Goal: Communication & Community: Ask a question

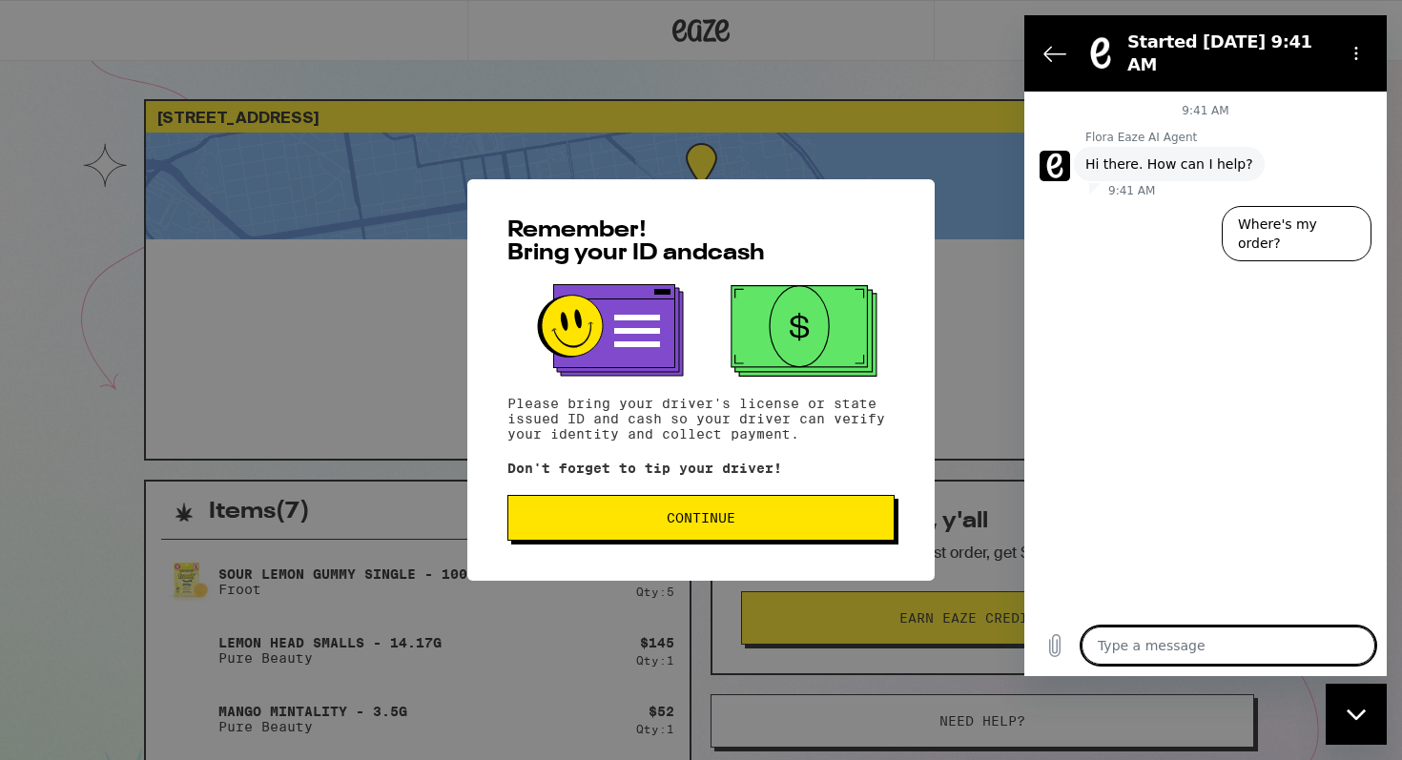
click at [618, 509] on button "Continue" at bounding box center [701, 518] width 387 height 46
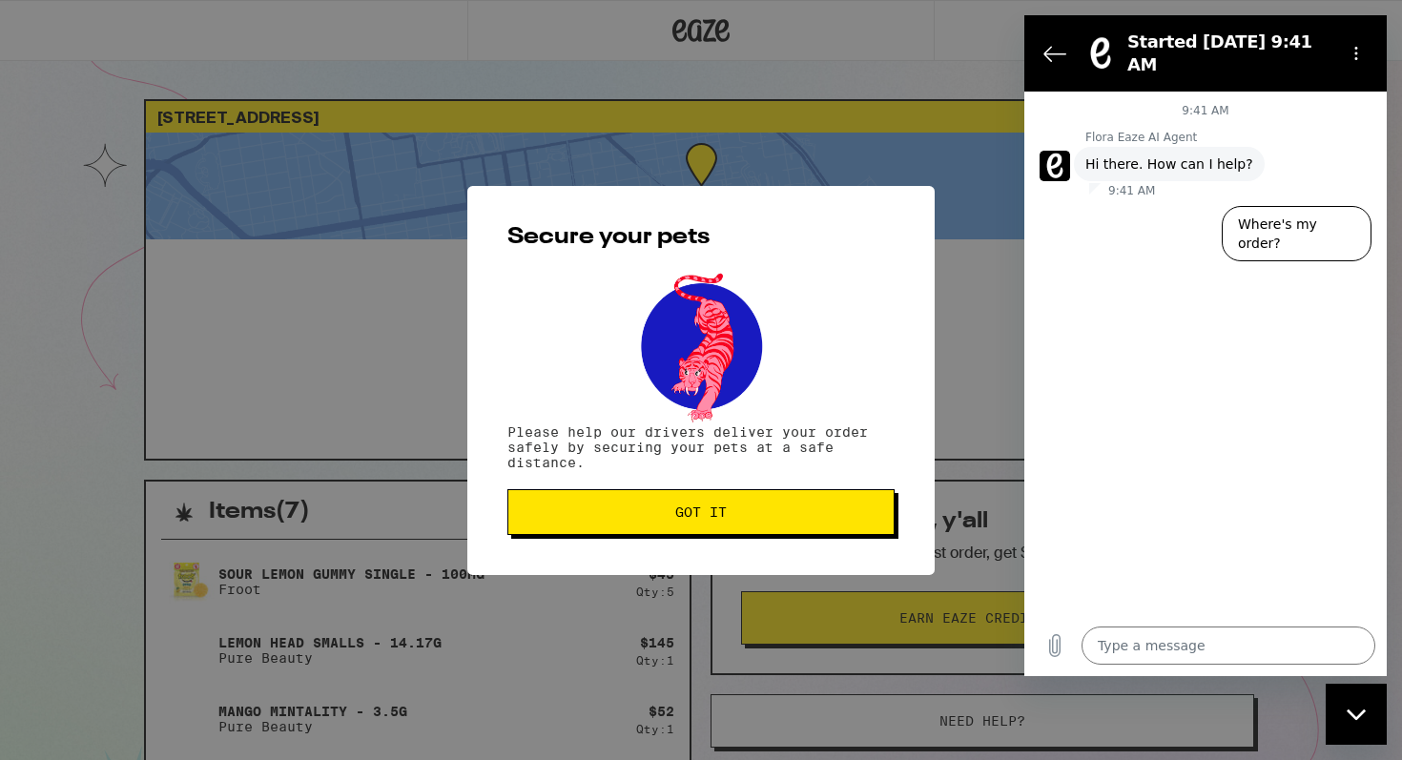
click at [616, 514] on span "Got it" at bounding box center [701, 512] width 355 height 13
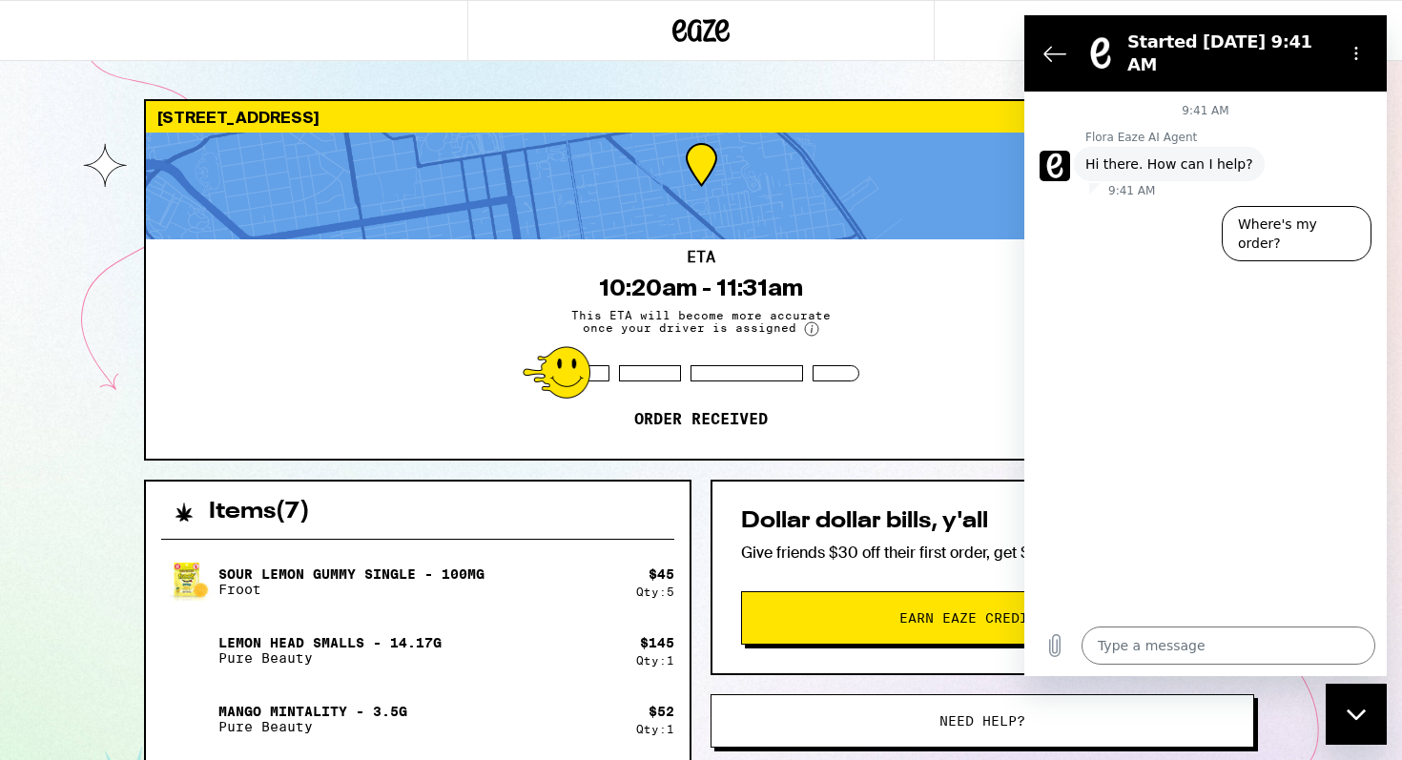
click at [1358, 697] on div "Close messaging window" at bounding box center [1356, 714] width 57 height 57
type textarea "x"
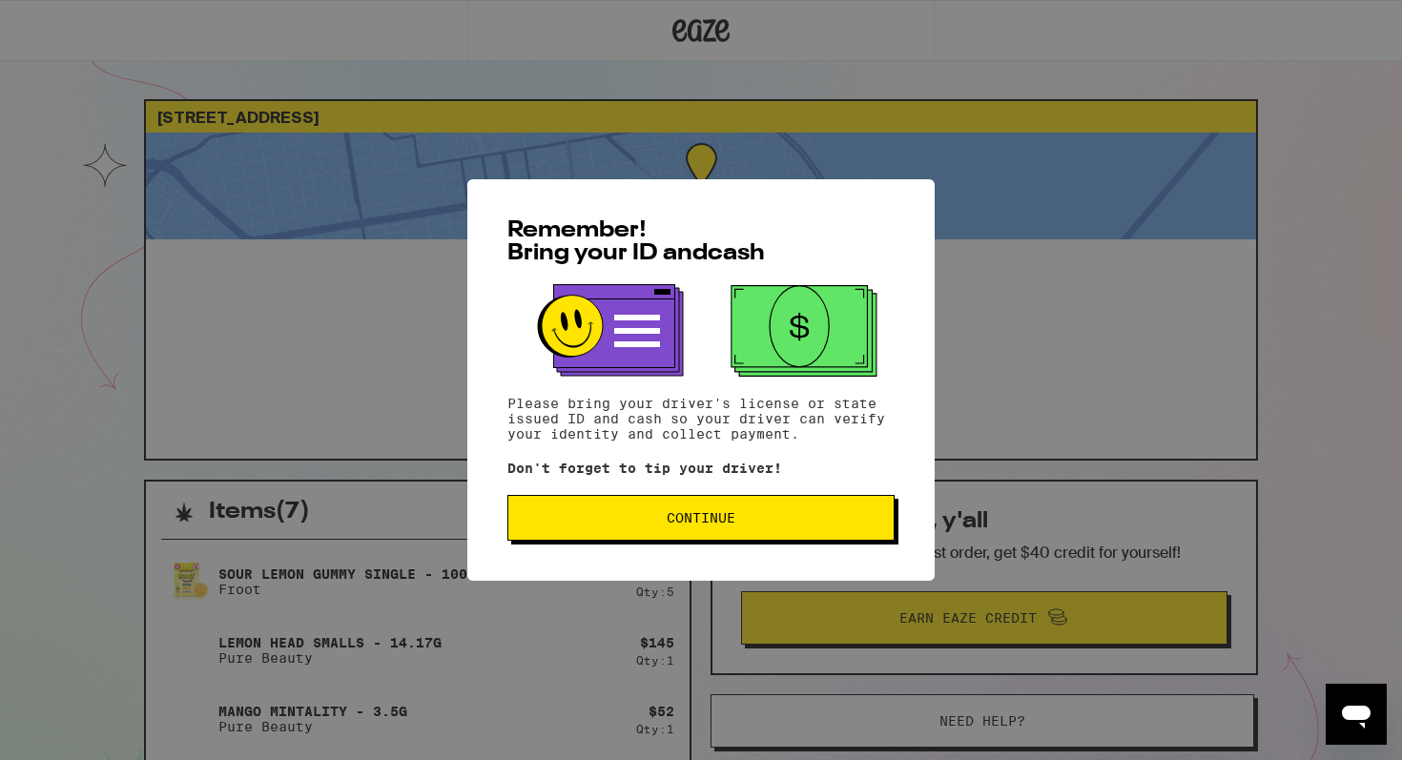
click at [614, 524] on span "Continue" at bounding box center [701, 517] width 355 height 13
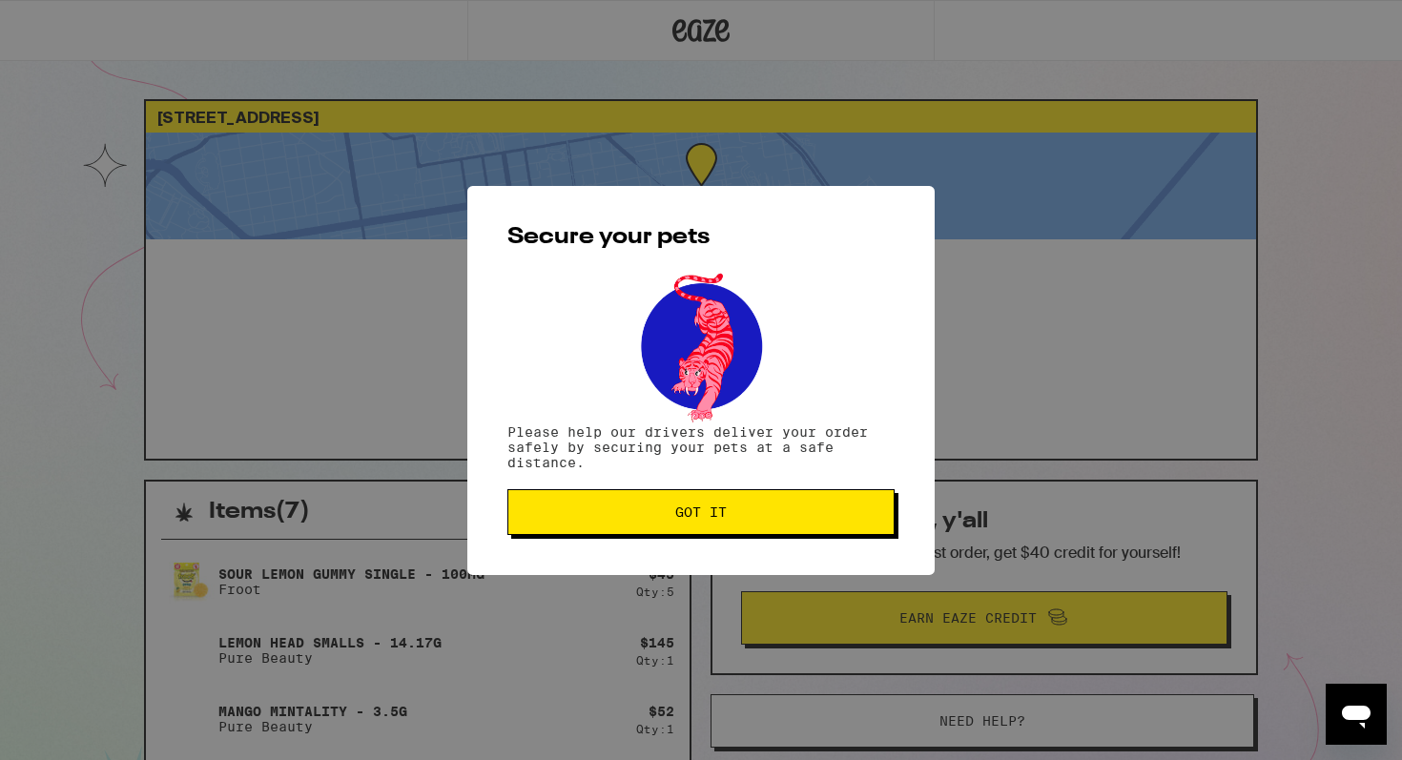
click at [614, 524] on button "Got it" at bounding box center [701, 512] width 387 height 46
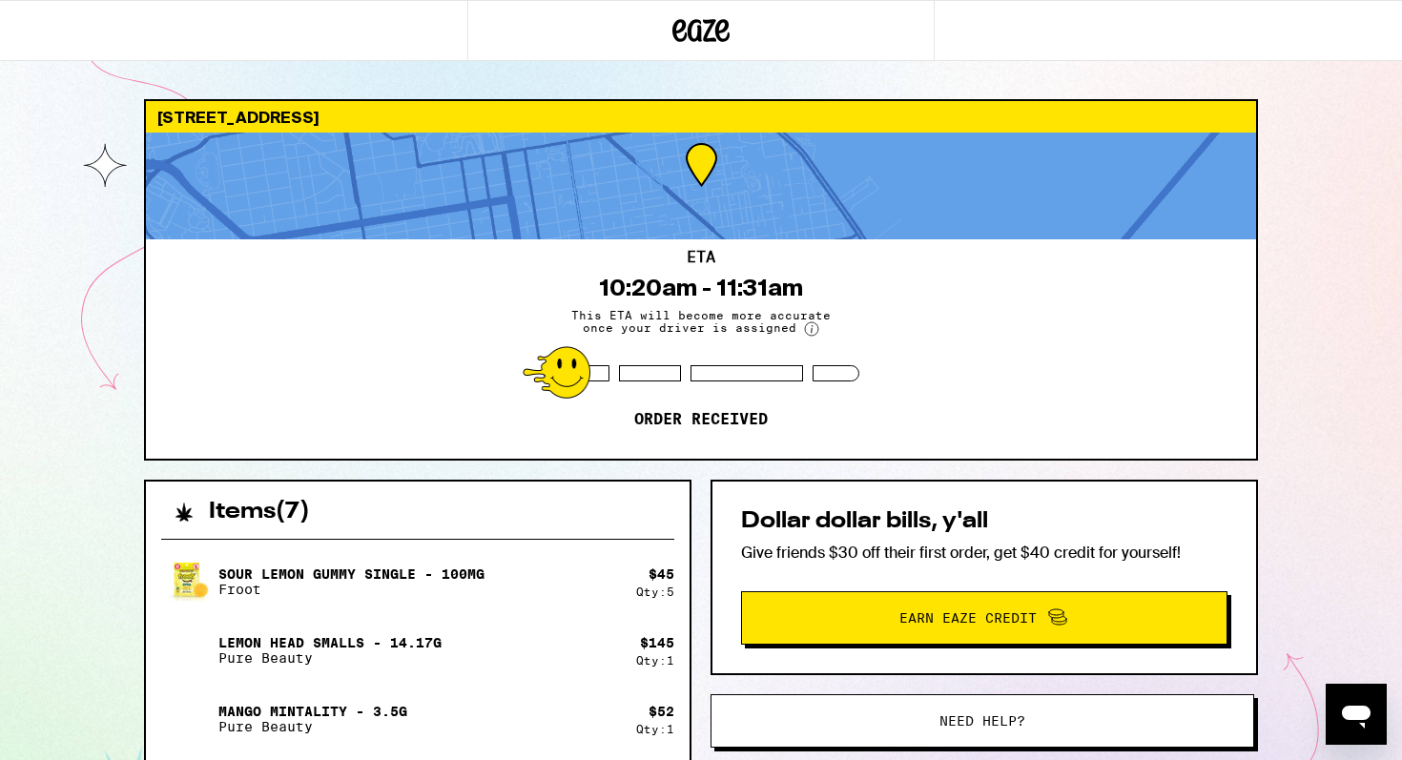
click at [1368, 707] on icon "Open messaging window" at bounding box center [1356, 714] width 34 height 34
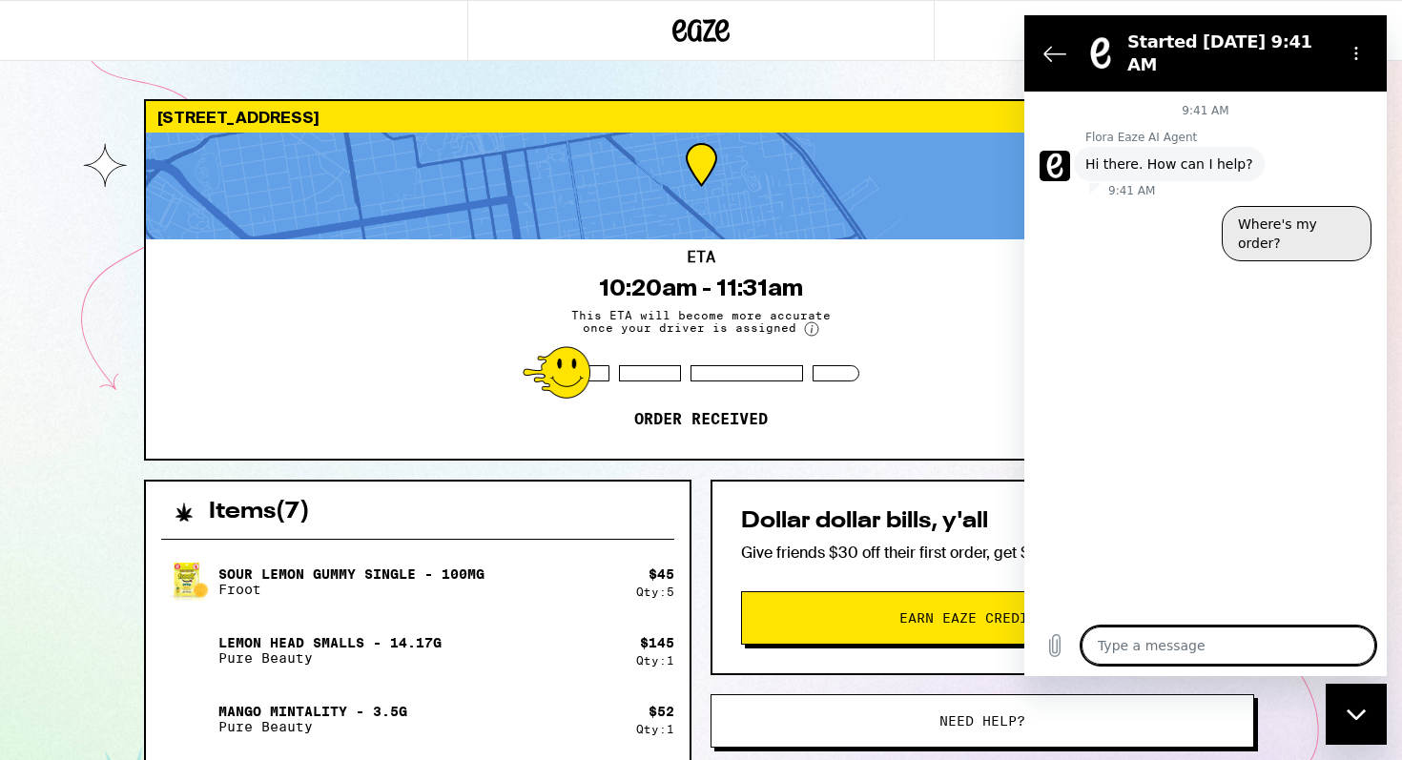
click at [1300, 218] on button "Where's my order?" at bounding box center [1297, 233] width 150 height 55
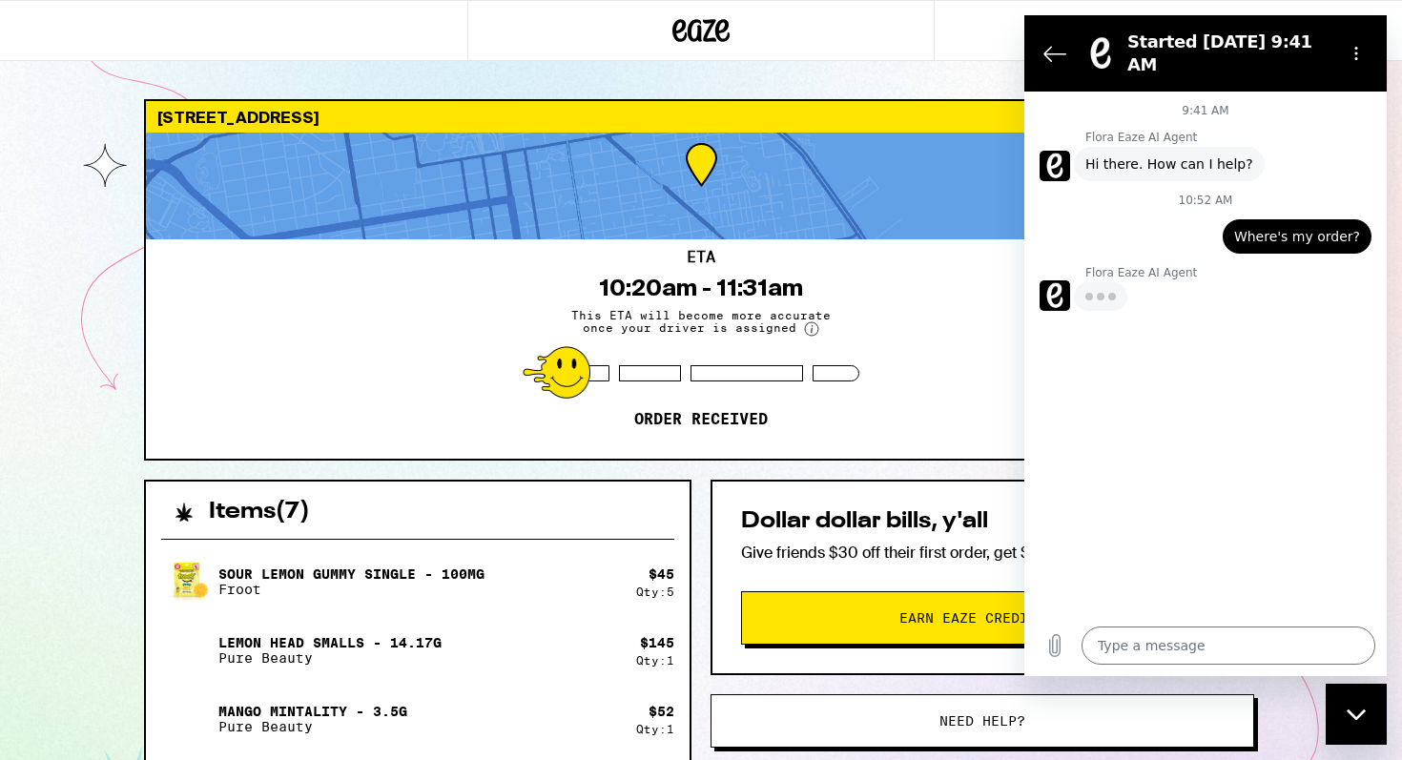
type textarea "x"
click at [1274, 360] on div "9:41 AM Flora Eaze AI Agent Flora Eaze AI Agent says: Hi there. How can I help?…" at bounding box center [1206, 354] width 363 height 524
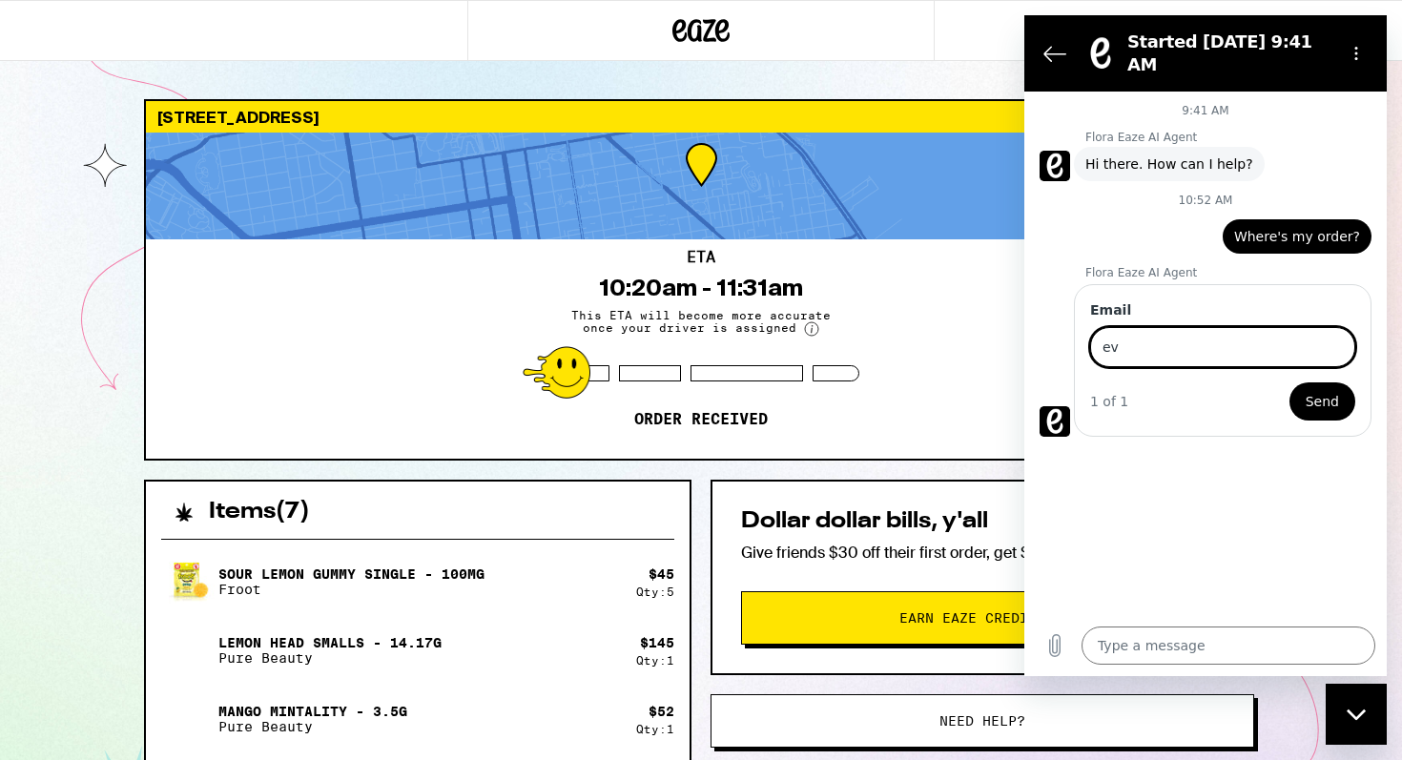
type input "[EMAIL_ADDRESS][DOMAIN_NAME]"
click at [1321, 390] on span "Send" at bounding box center [1322, 401] width 33 height 23
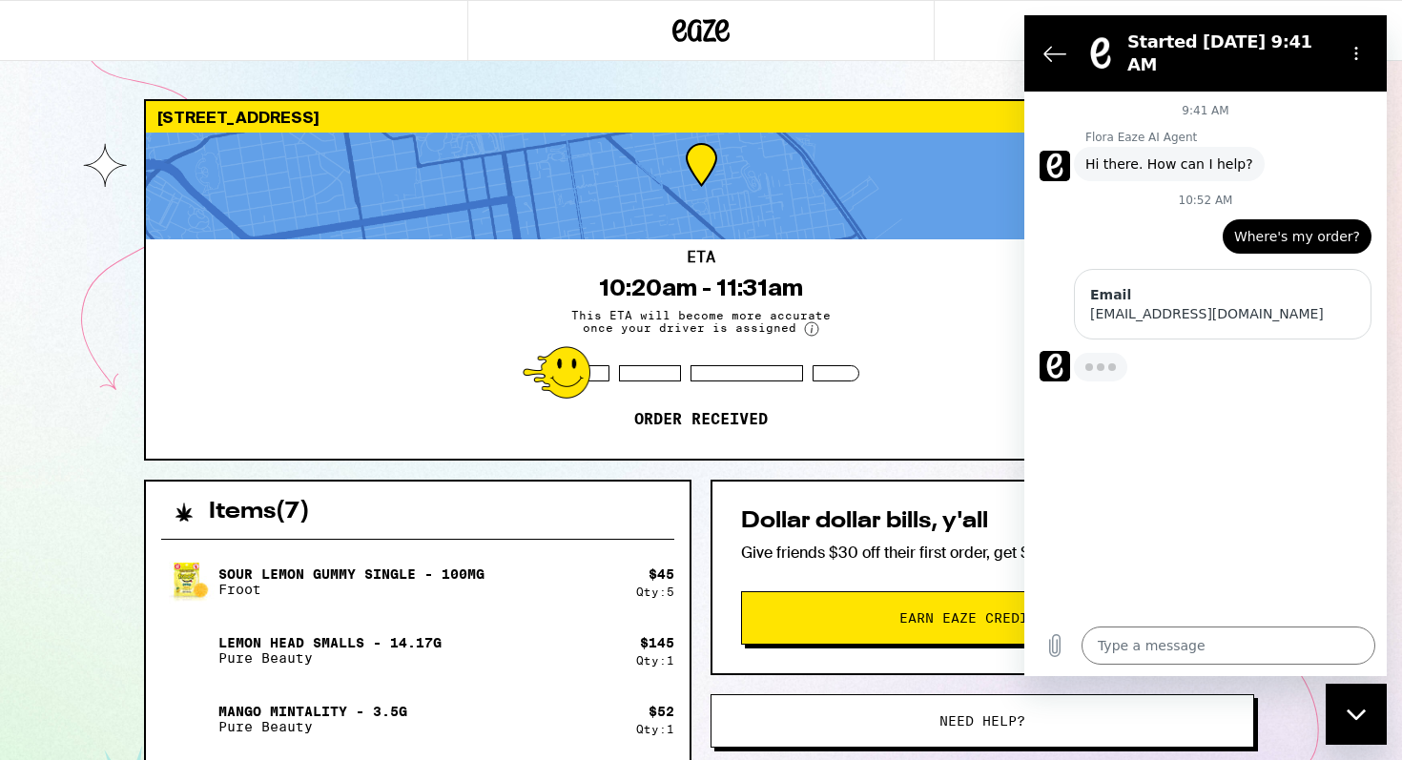
click at [1235, 519] on div "9:41 AM Flora Eaze AI Agent Flora Eaze AI Agent says: Hi there. How can I help?…" at bounding box center [1206, 354] width 363 height 524
type textarea "x"
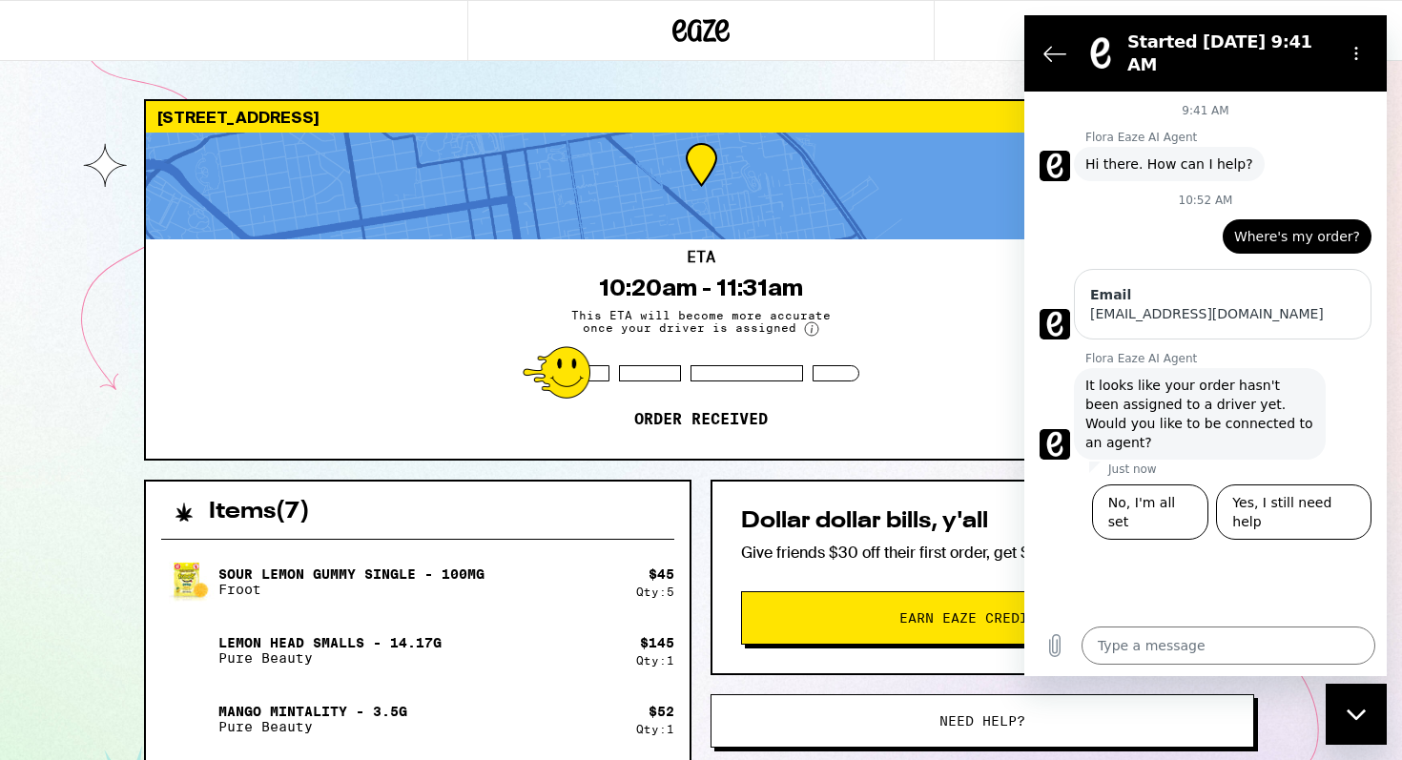
click at [1235, 519] on div "9:41 AM Flora Eaze AI Agent Flora Eaze AI Agent says: Hi there. How can I help?…" at bounding box center [1206, 354] width 363 height 524
click at [1287, 548] on div "9:41 AM Flora Eaze AI Agent Flora Eaze AI Agent says: Hi there. How can I help?…" at bounding box center [1206, 354] width 363 height 524
click at [1304, 537] on div "9:41 AM Flora Eaze AI Agent Flora Eaze AI Agent says: Hi there. How can I help?…" at bounding box center [1206, 354] width 363 height 524
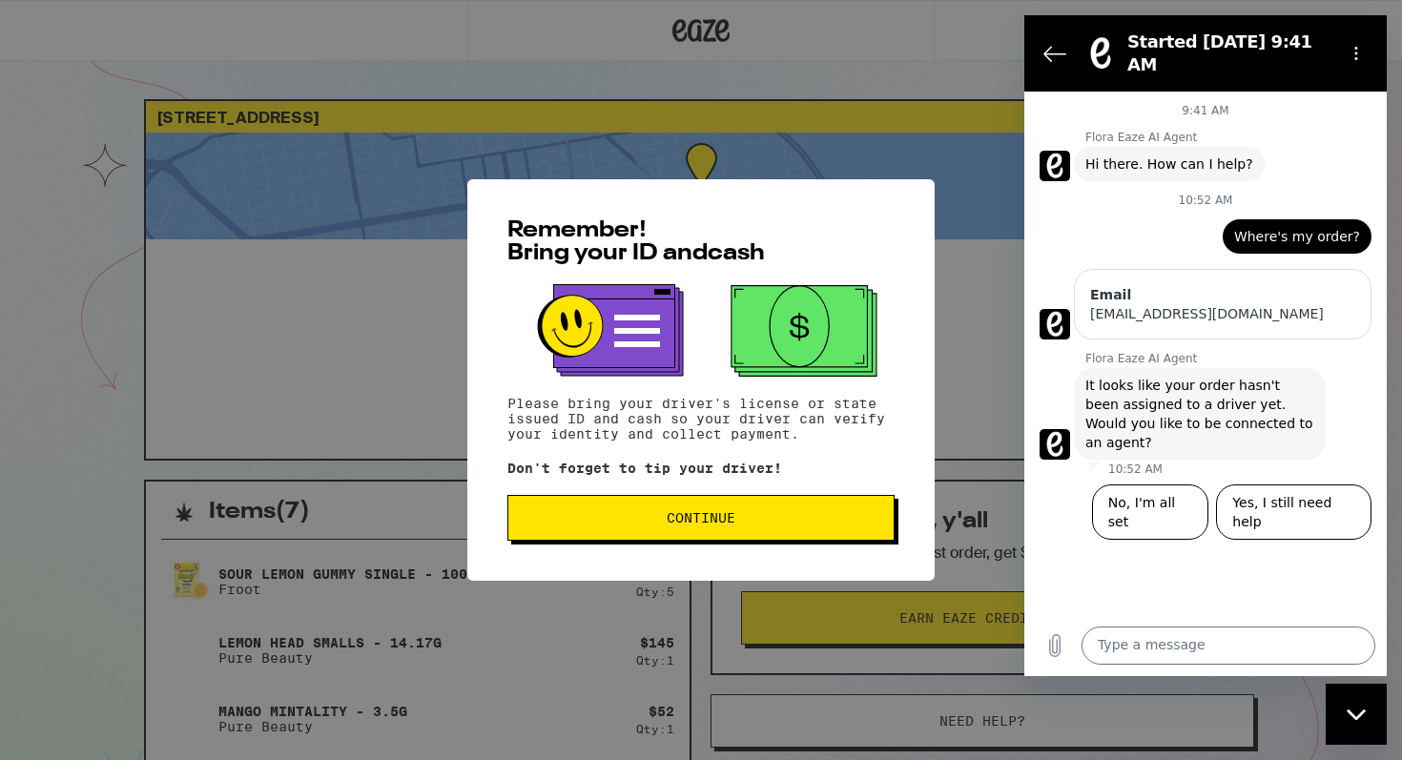
click at [660, 515] on span "Continue" at bounding box center [701, 517] width 355 height 13
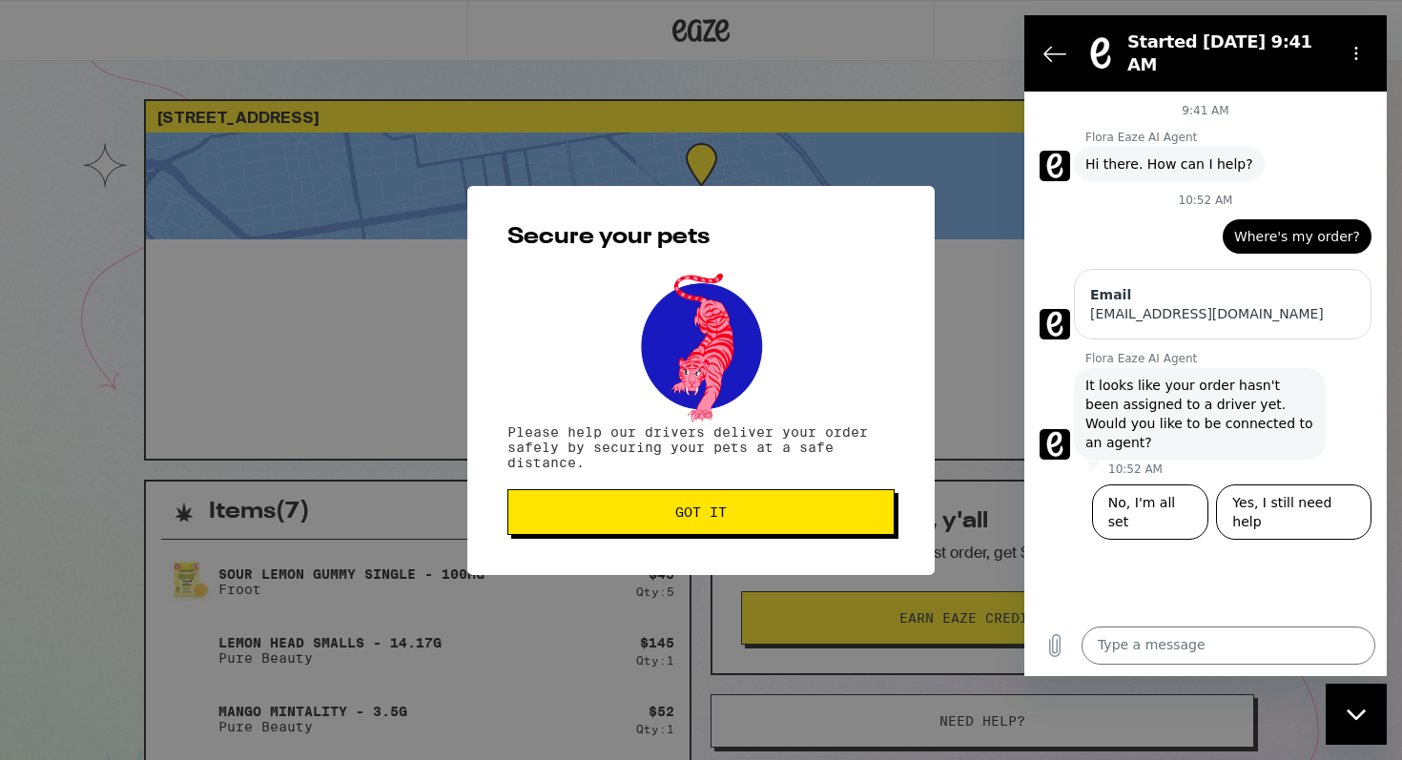
click at [660, 515] on span "Got it" at bounding box center [701, 512] width 355 height 13
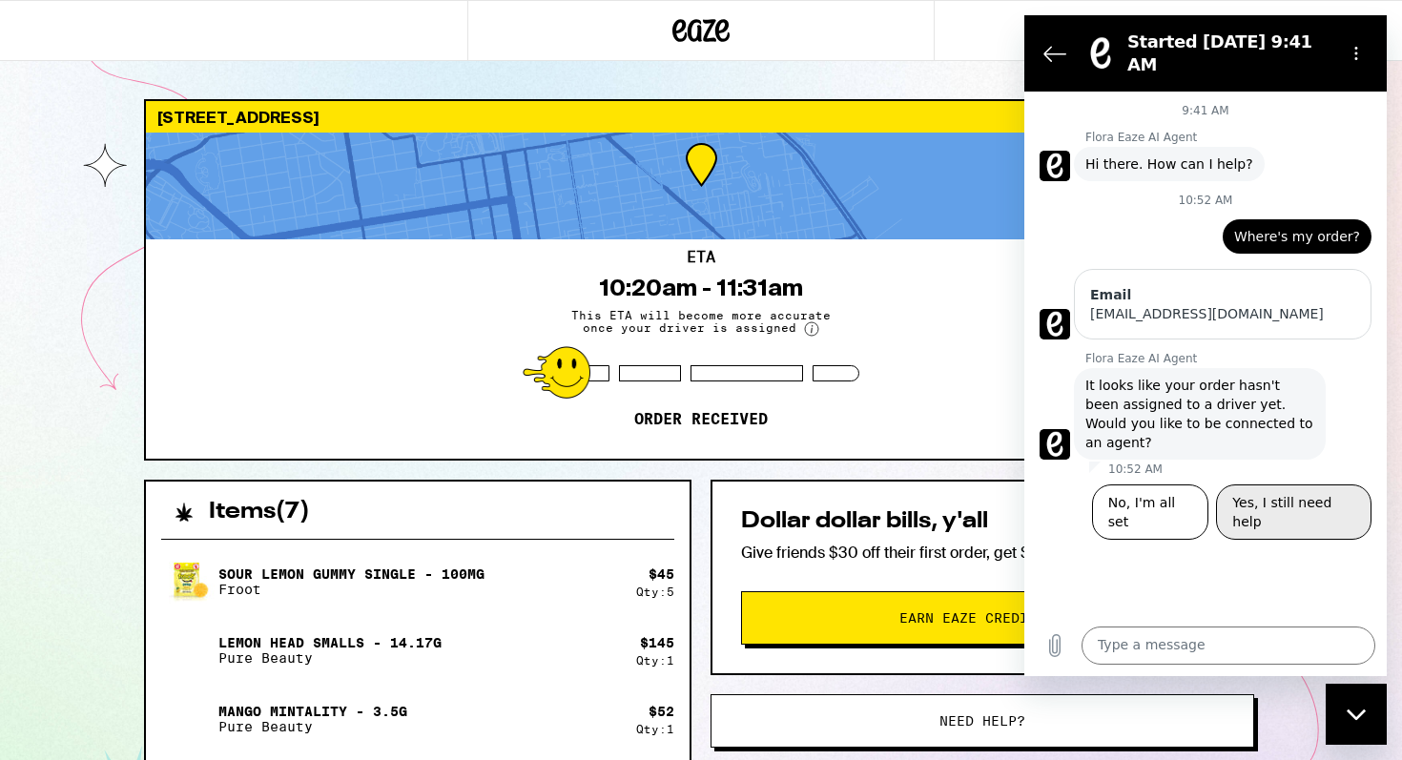
click at [1288, 485] on button "Yes, I still need help" at bounding box center [1294, 512] width 156 height 55
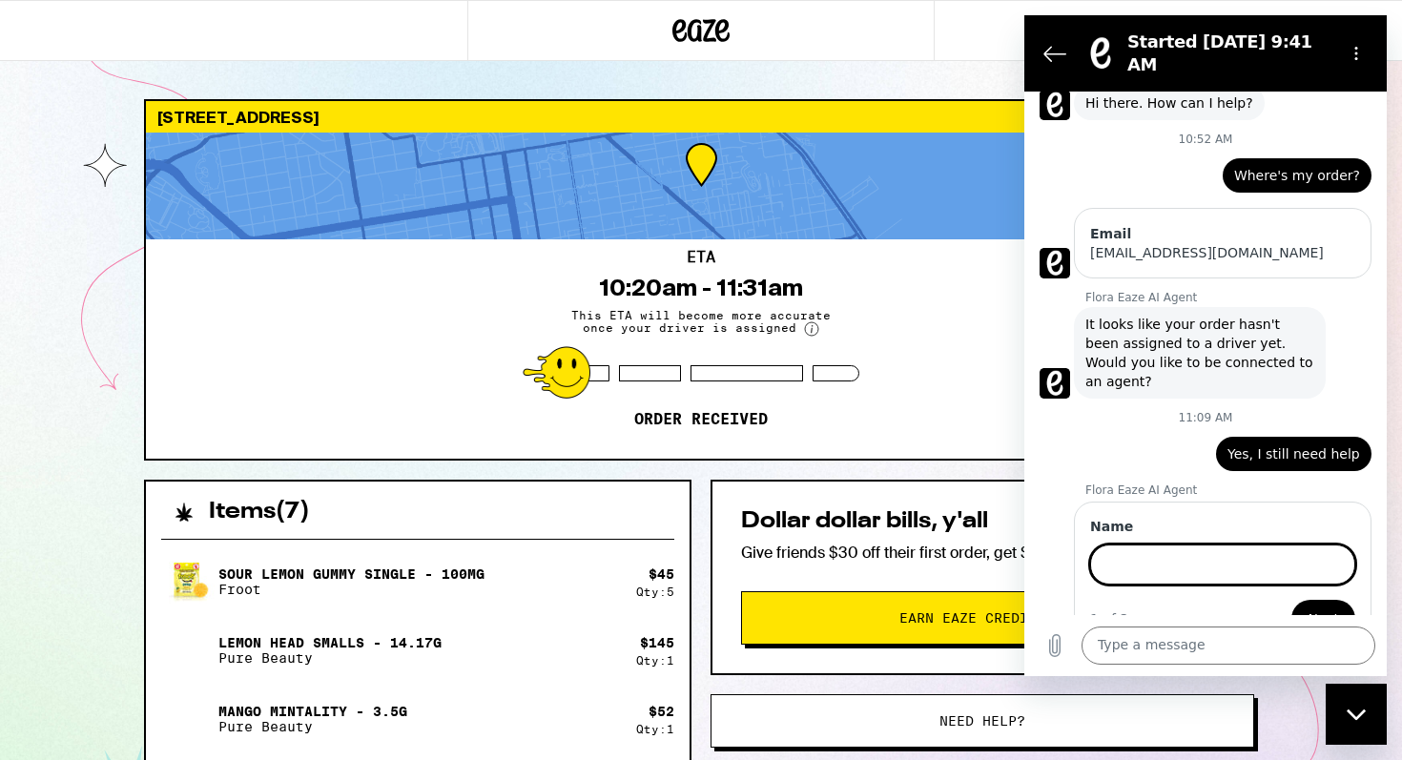
scroll to position [67, 0]
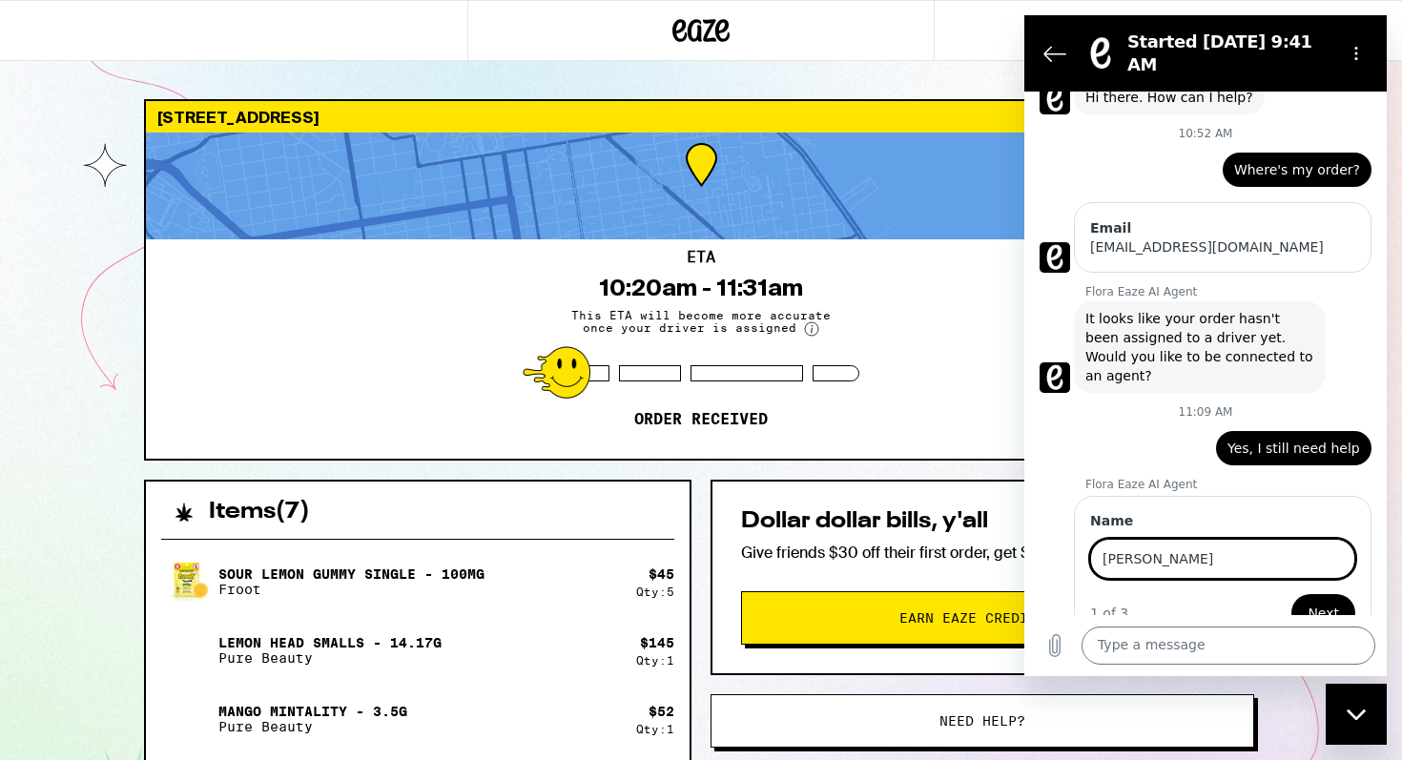
type input "[PERSON_NAME]"
click at [1292, 594] on button "Next" at bounding box center [1324, 613] width 64 height 38
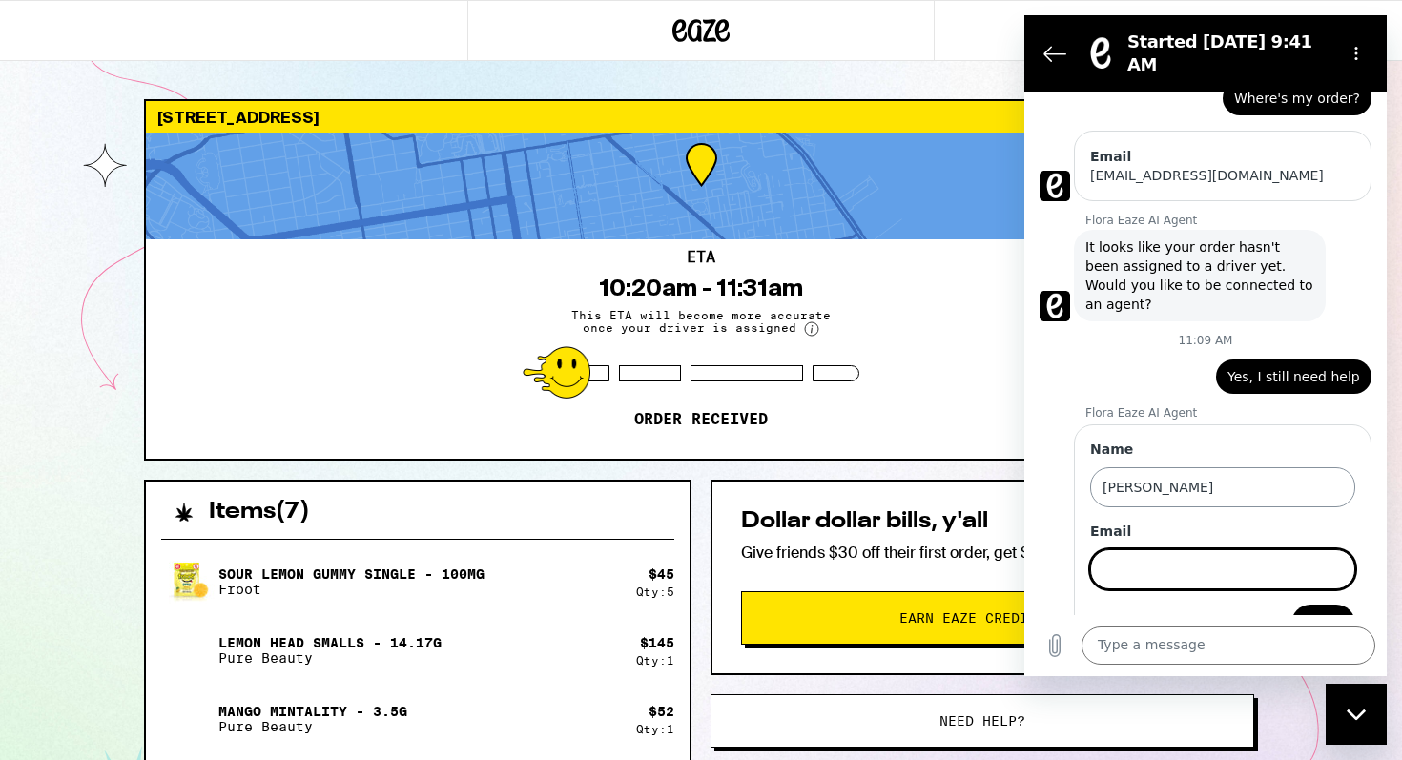
scroll to position [149, 0]
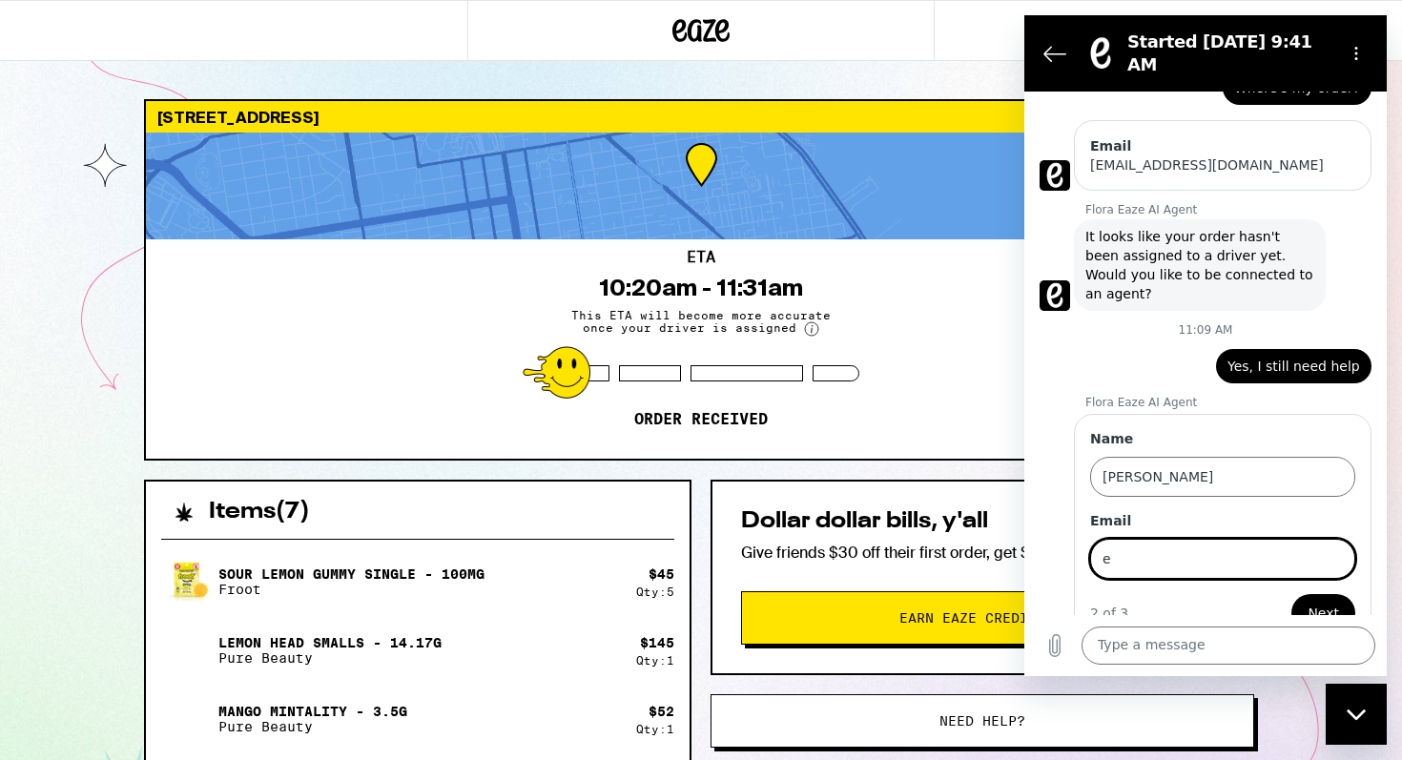
type input "[EMAIL_ADDRESS][DOMAIN_NAME]"
click at [1332, 602] on span "Next" at bounding box center [1323, 613] width 31 height 23
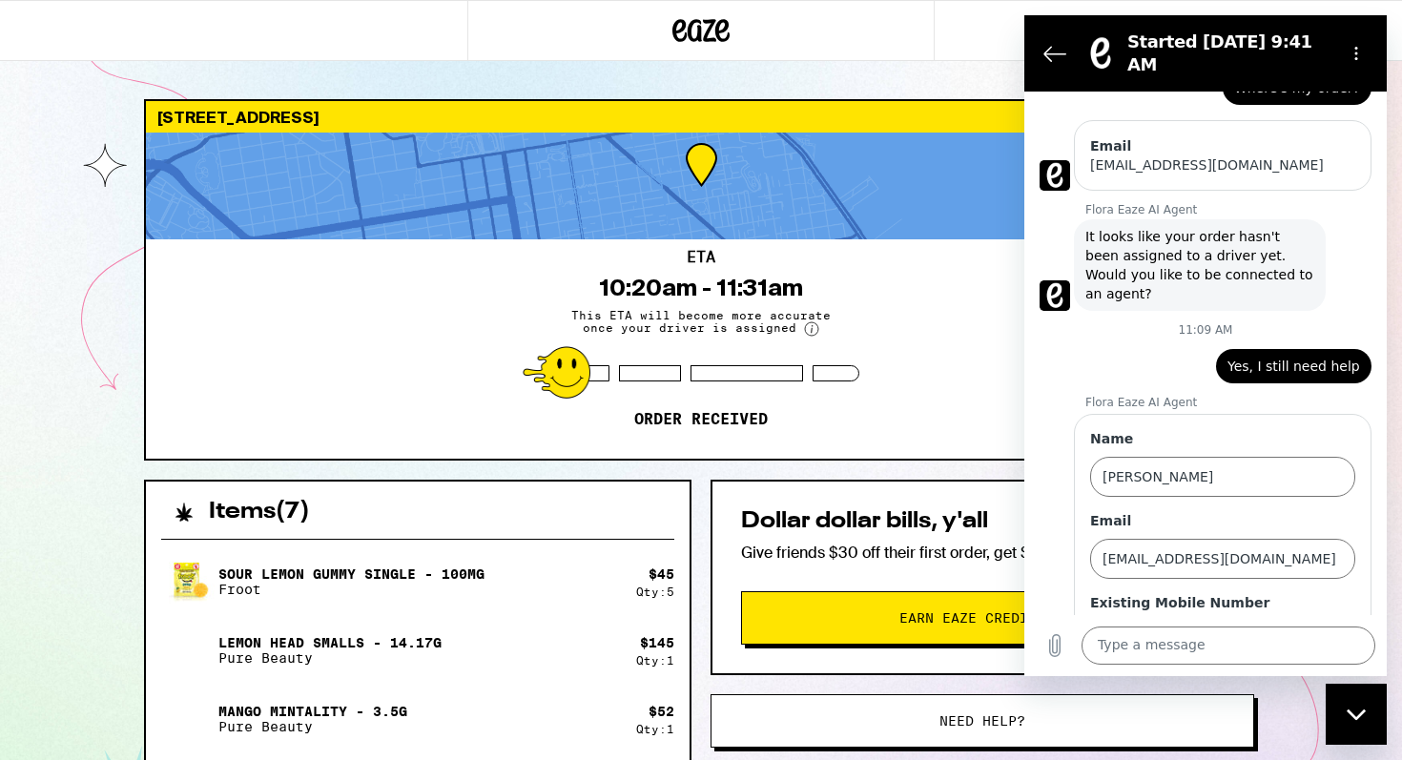
scroll to position [231, 0]
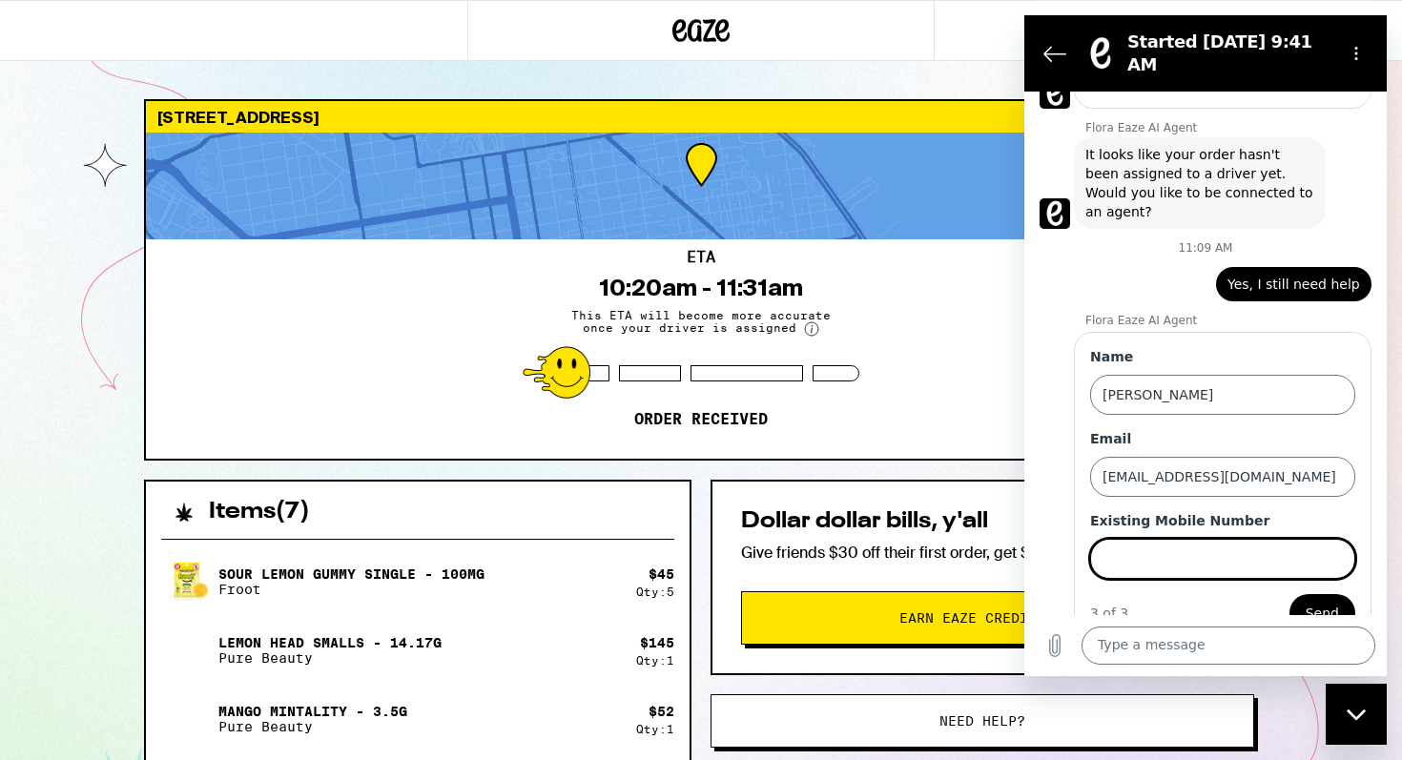
click at [1295, 539] on input "Existing Mobile Number" at bounding box center [1222, 559] width 265 height 40
click at [1277, 539] on input "Existing Mobile Number" at bounding box center [1222, 559] width 265 height 40
type input "5305740704"
click at [1341, 594] on button "Send" at bounding box center [1323, 613] width 66 height 38
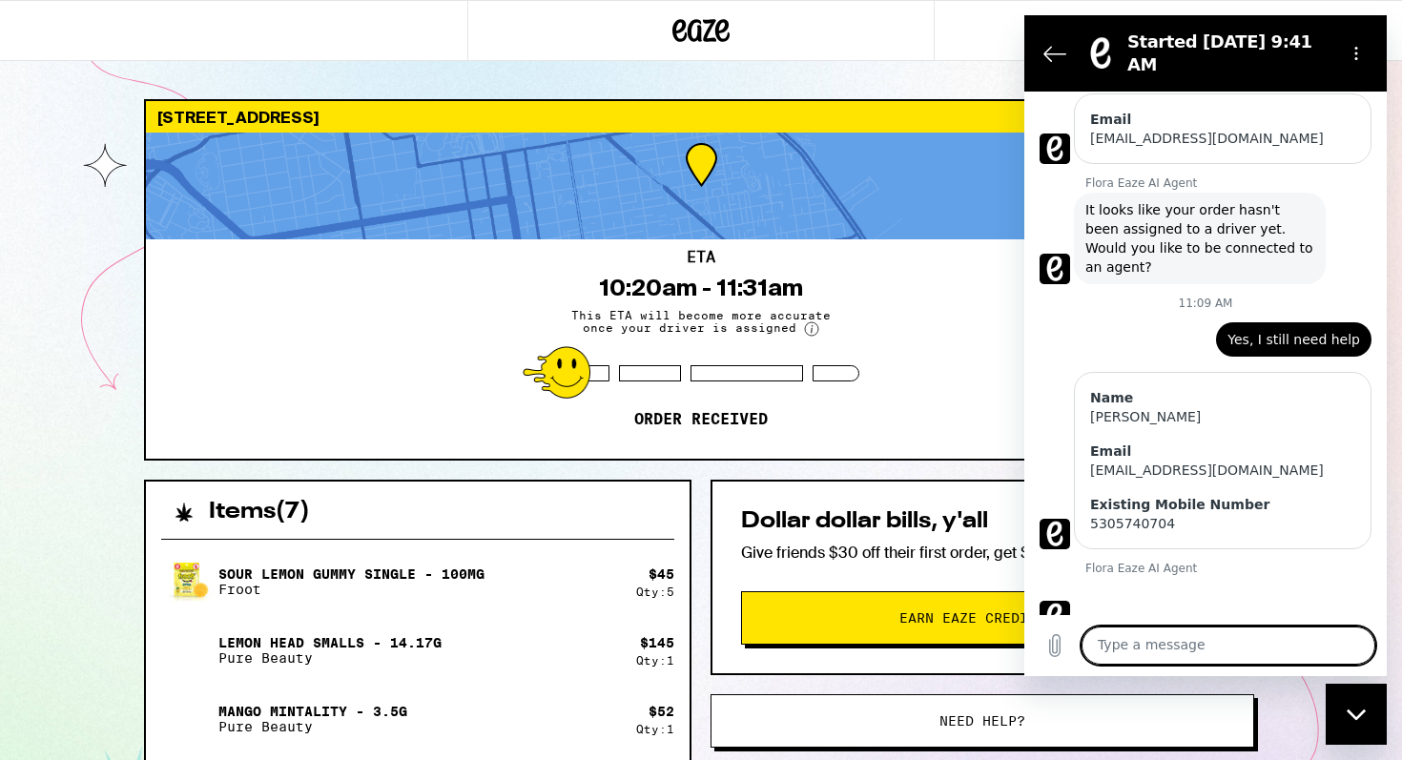
scroll to position [179, 0]
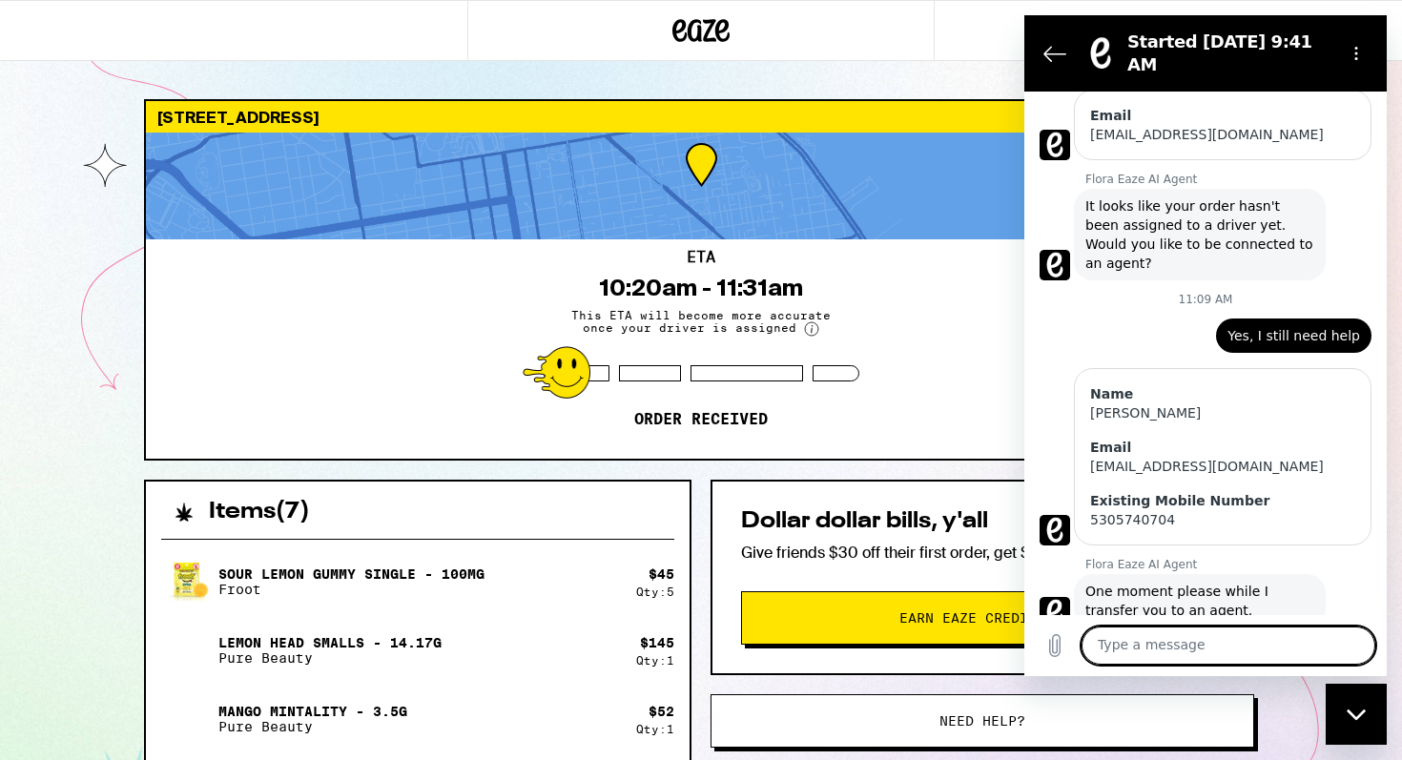
click at [1338, 572] on div "Flora Eaze AI Agent says: One moment please while I transfer you to an agent." at bounding box center [1213, 599] width 347 height 55
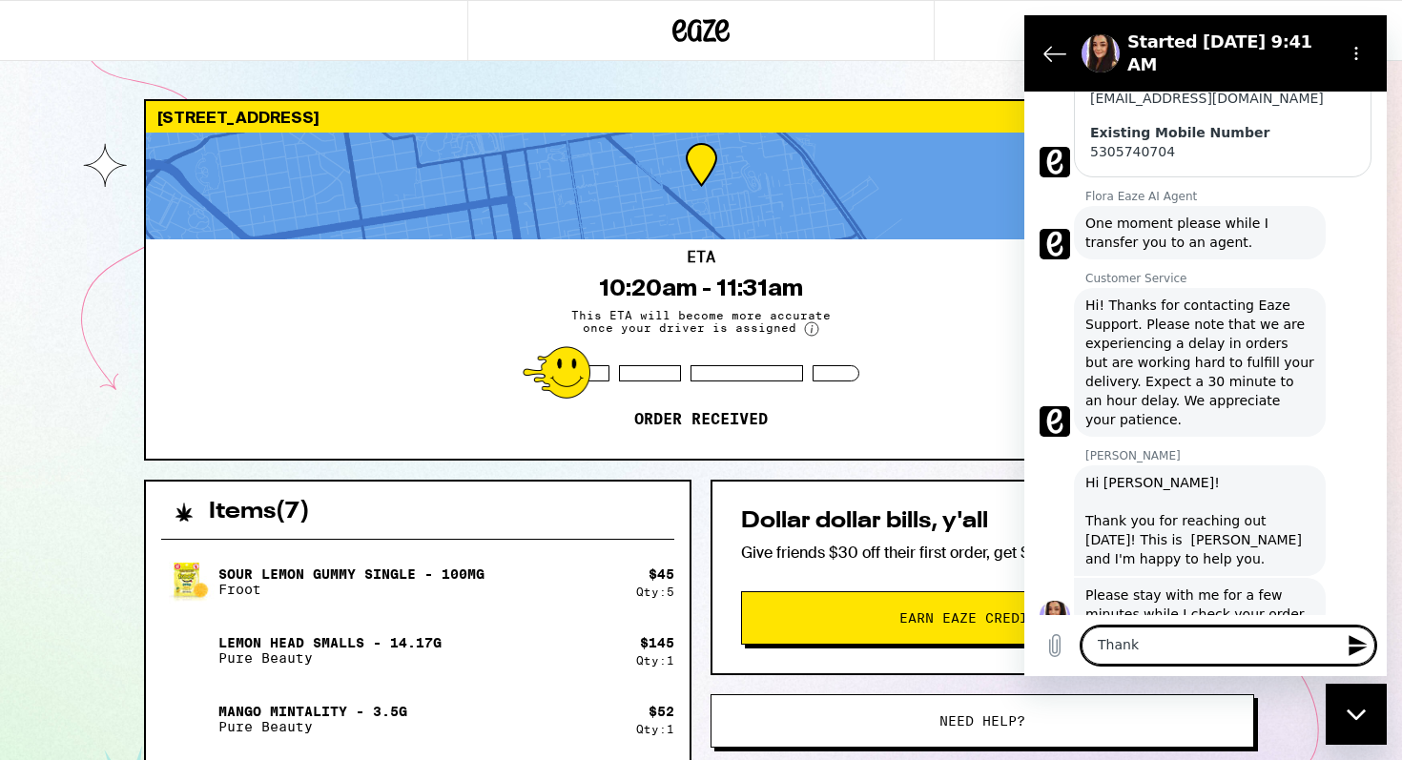
scroll to position [551, 0]
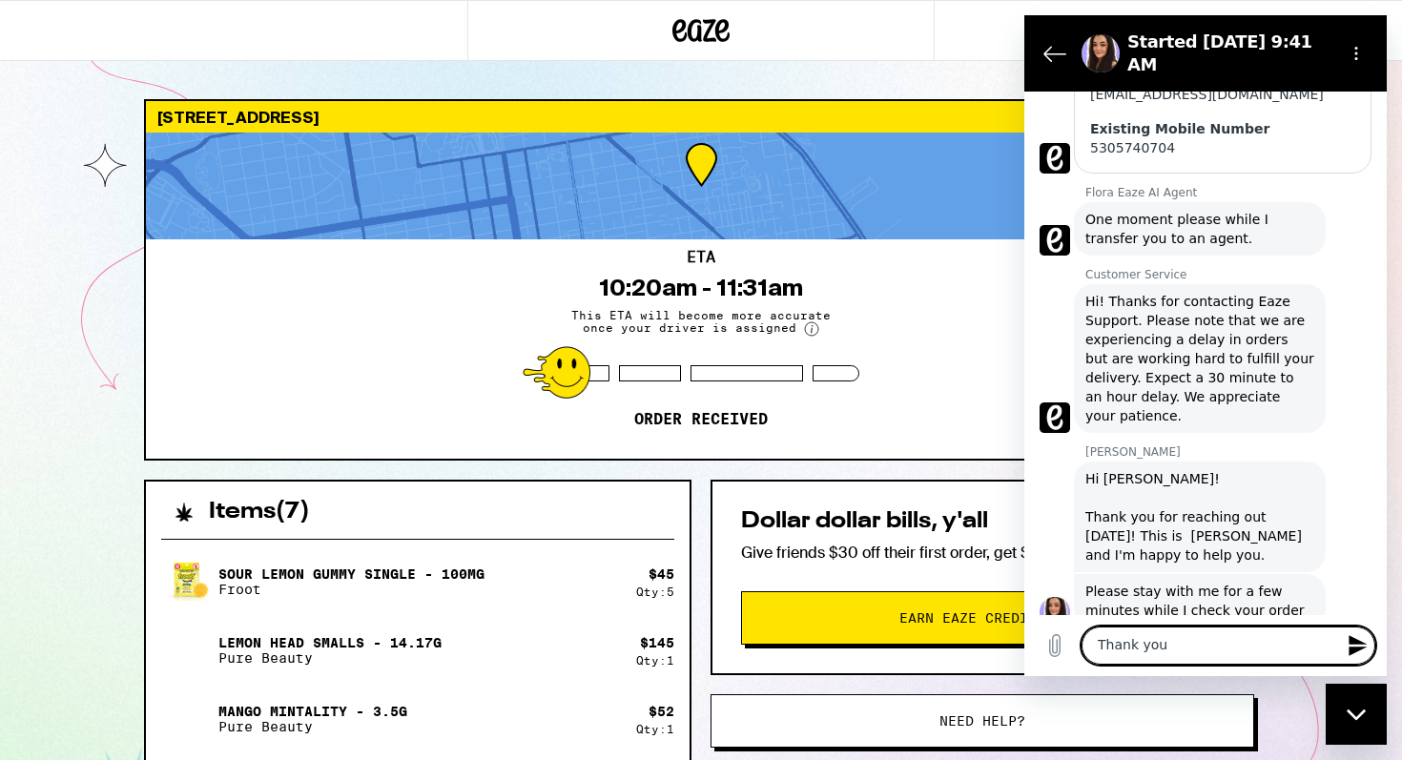
type textarea "Thank you!"
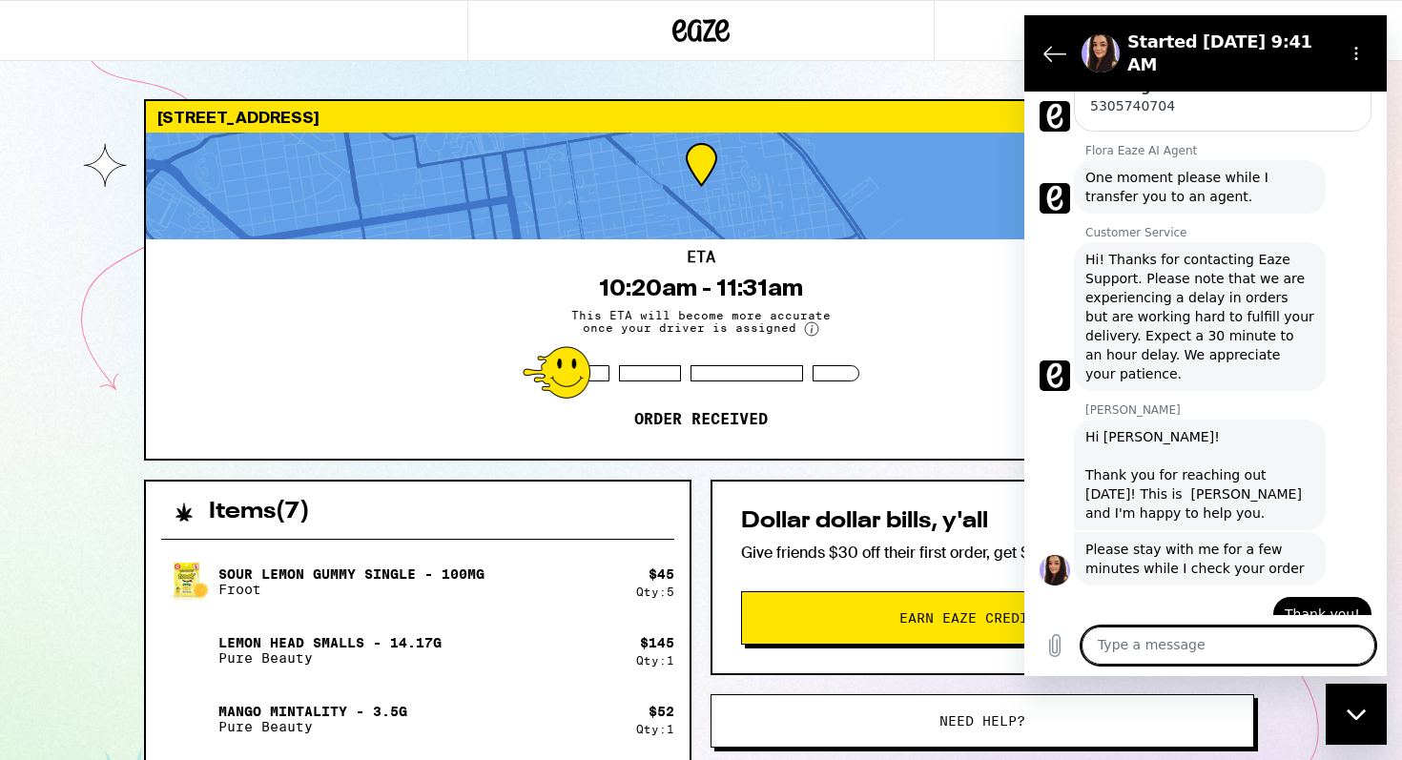
scroll to position [597, 0]
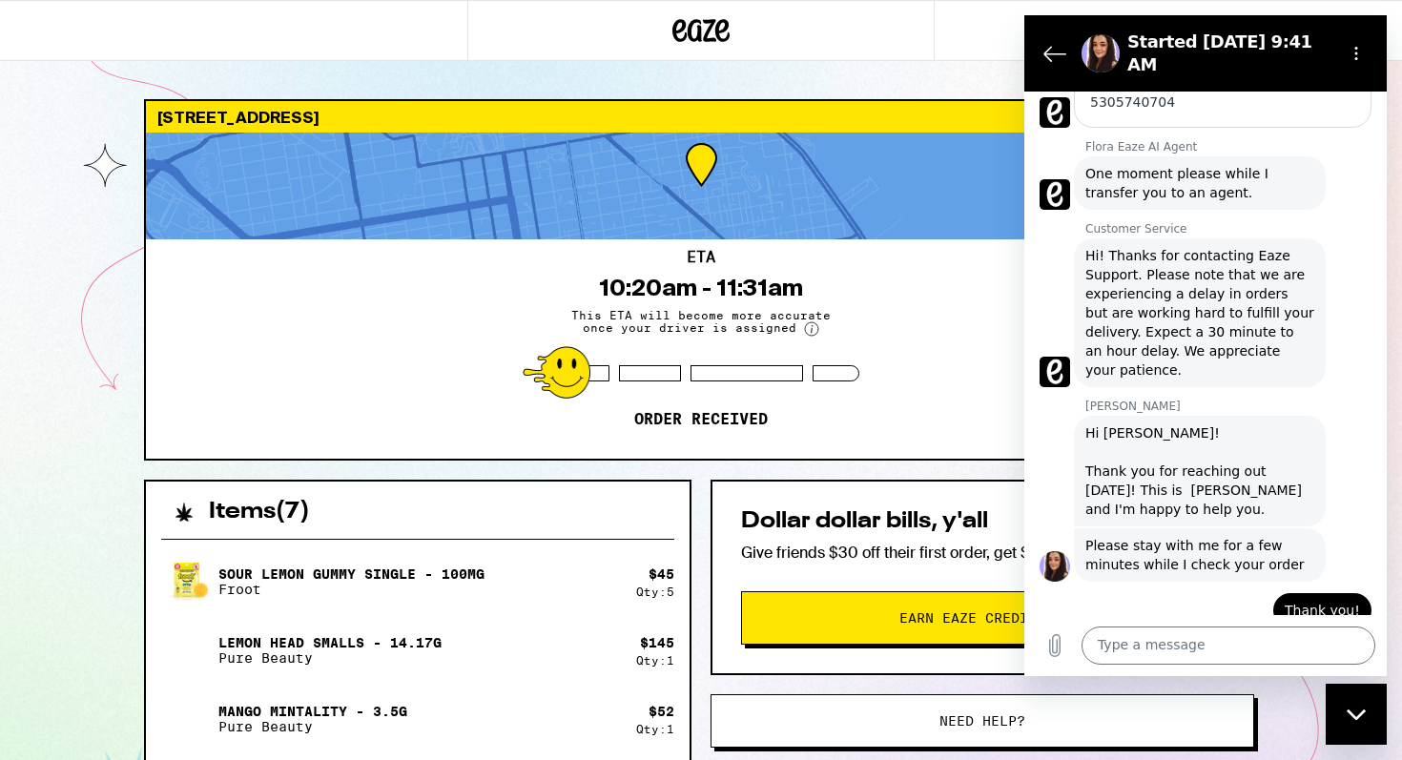
click at [1206, 582] on div "says: Thank you!" at bounding box center [1198, 605] width 347 height 46
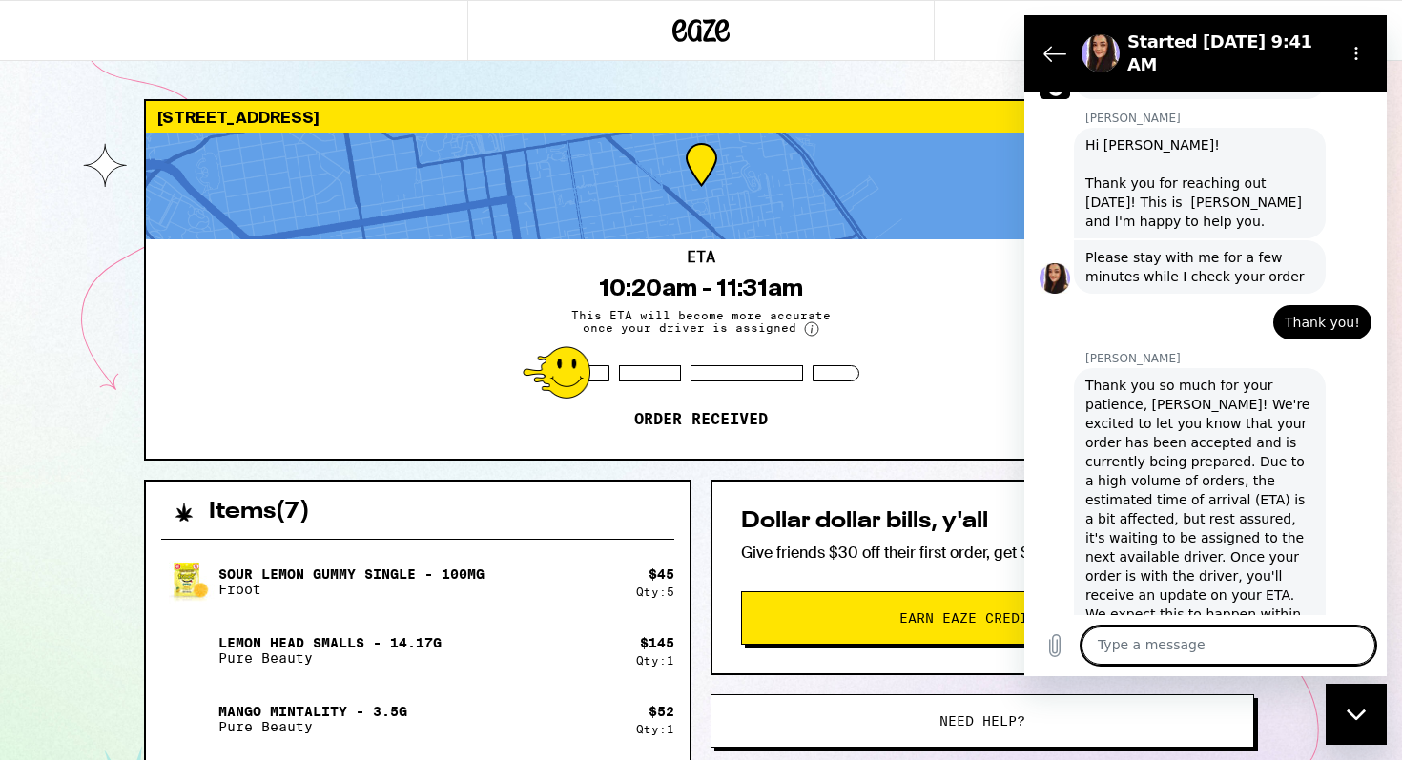
scroll to position [889, 0]
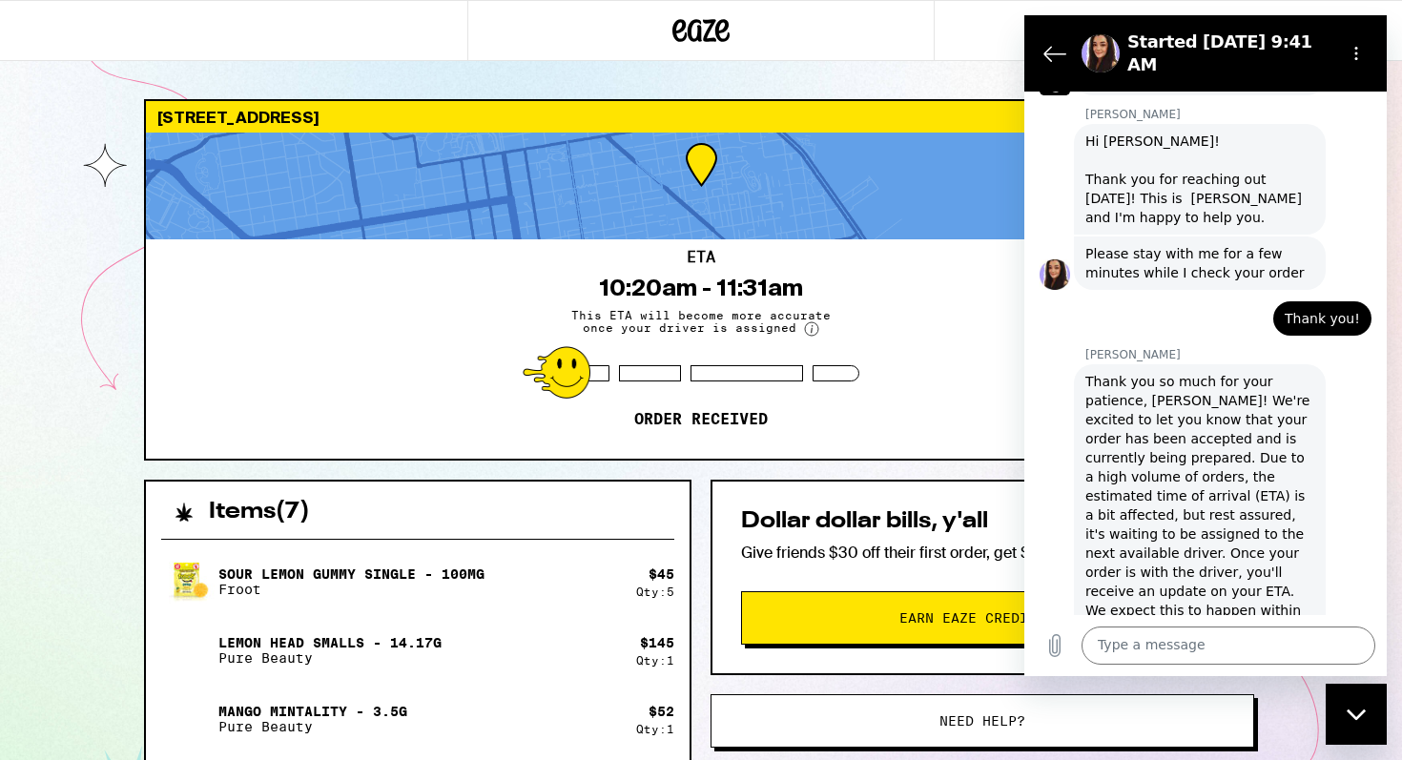
click at [1350, 442] on div "Natalia A. says: Thank you so much for your patience, Evan! We're excited to le…" at bounding box center [1213, 505] width 347 height 284
click at [1247, 634] on textarea at bounding box center [1229, 646] width 294 height 38
type textarea "Ok thank you for the update"
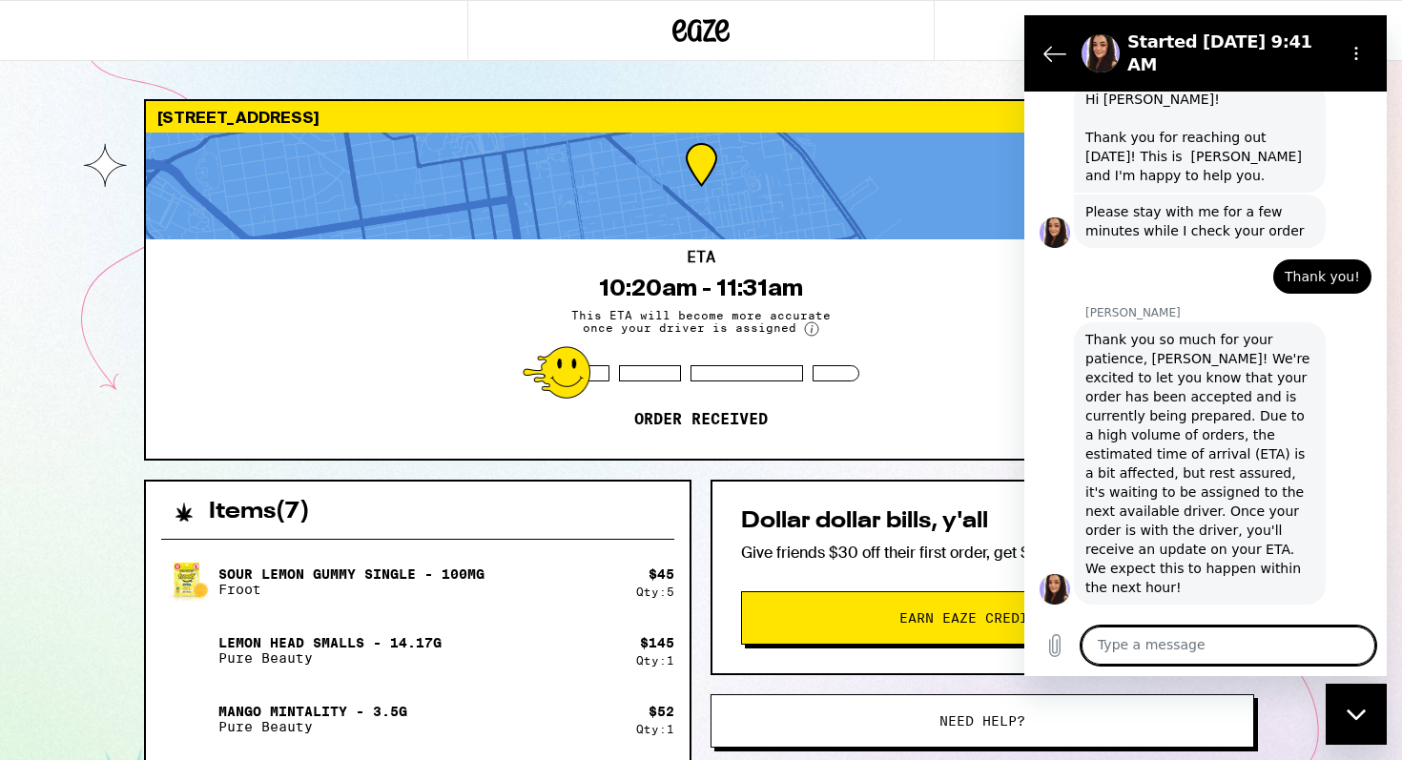
scroll to position [935, 0]
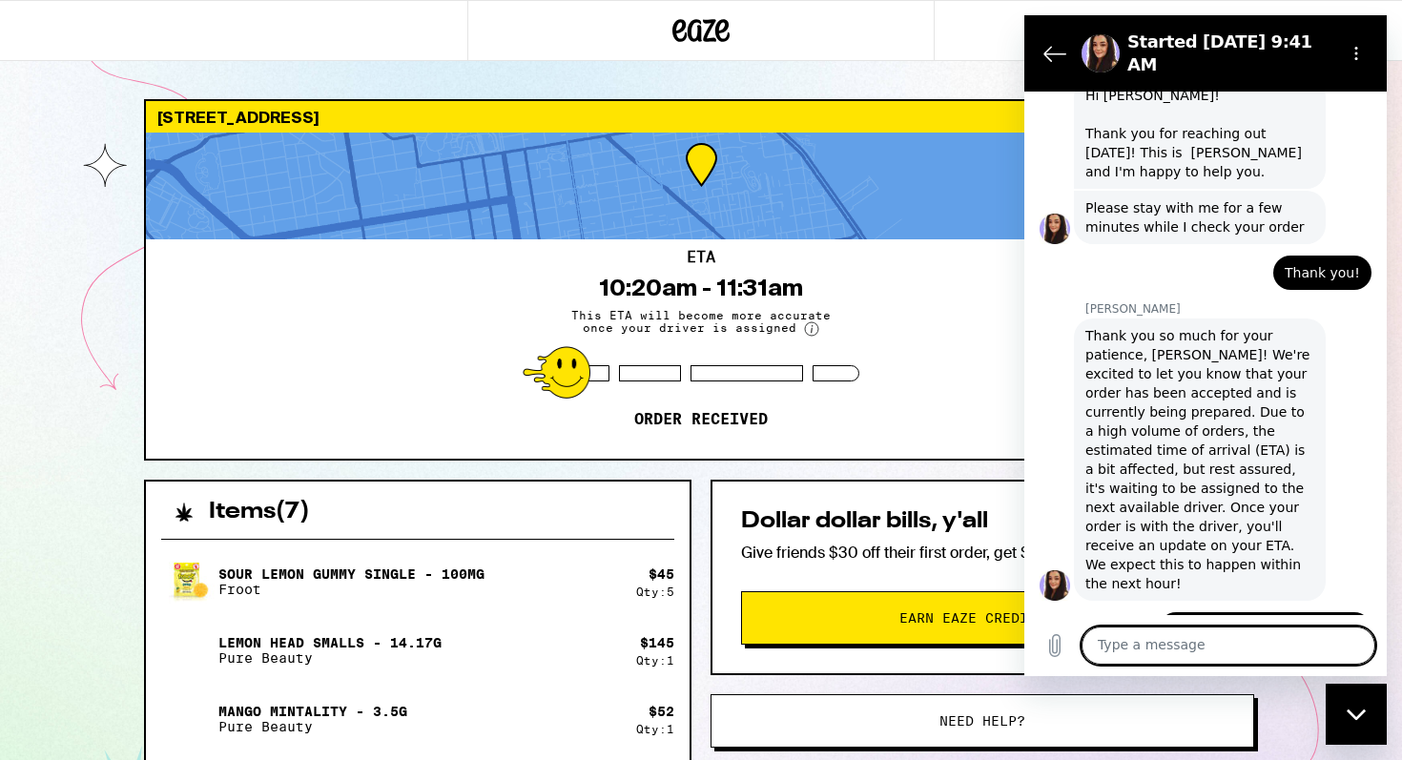
click at [1352, 476] on div "Natalia A. says: Thank you so much for your patience, Evan! We're excited to le…" at bounding box center [1213, 459] width 347 height 284
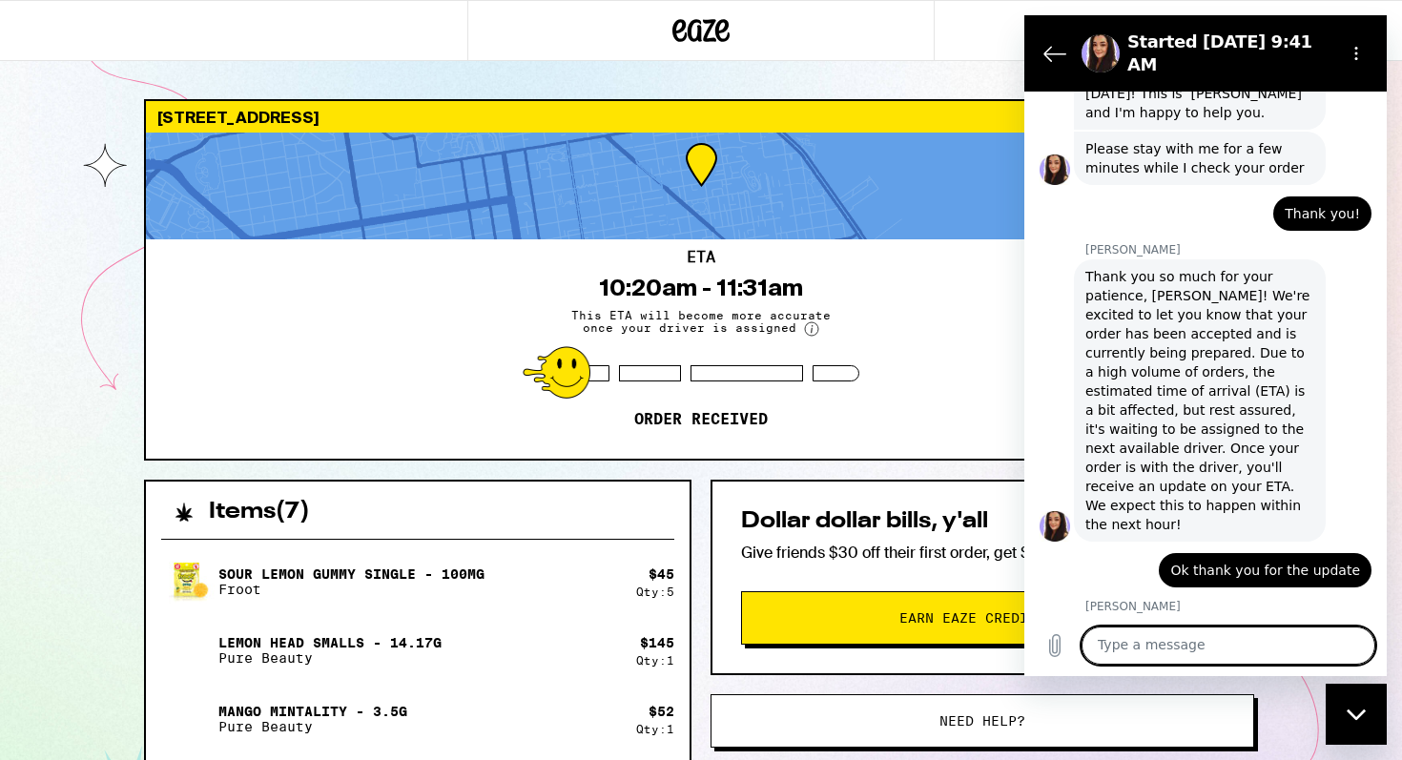
scroll to position [998, 0]
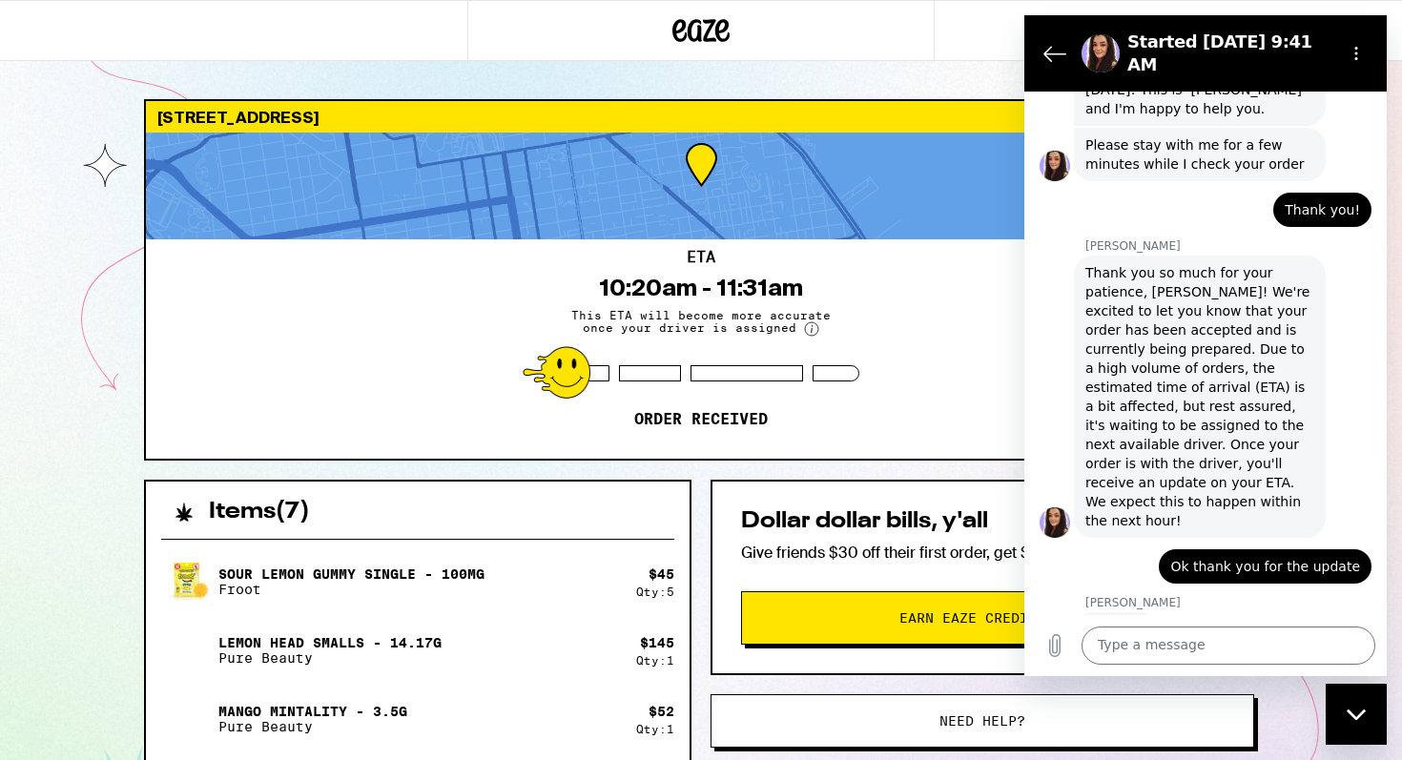
click at [1131, 538] on div "says: Ok thank you for the update" at bounding box center [1198, 561] width 347 height 46
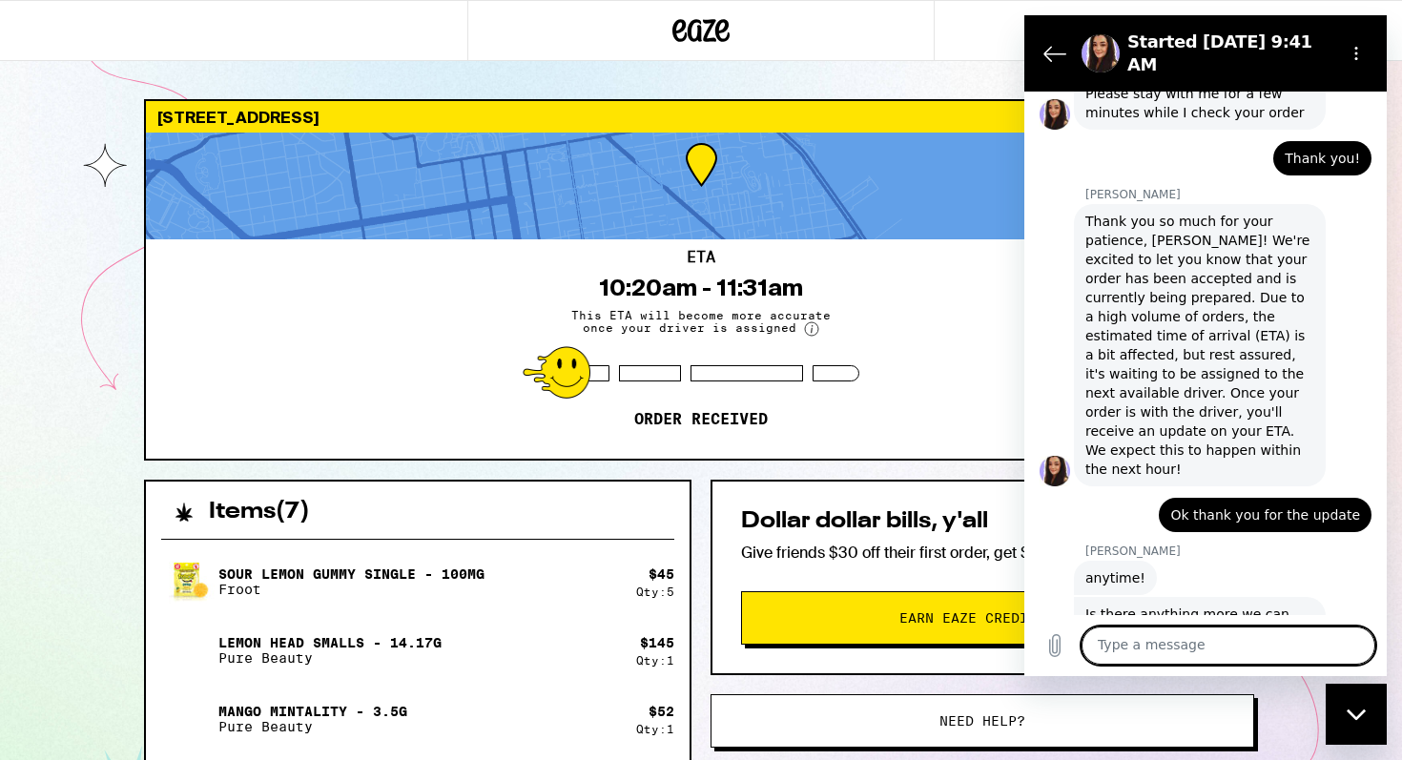
scroll to position [1053, 0]
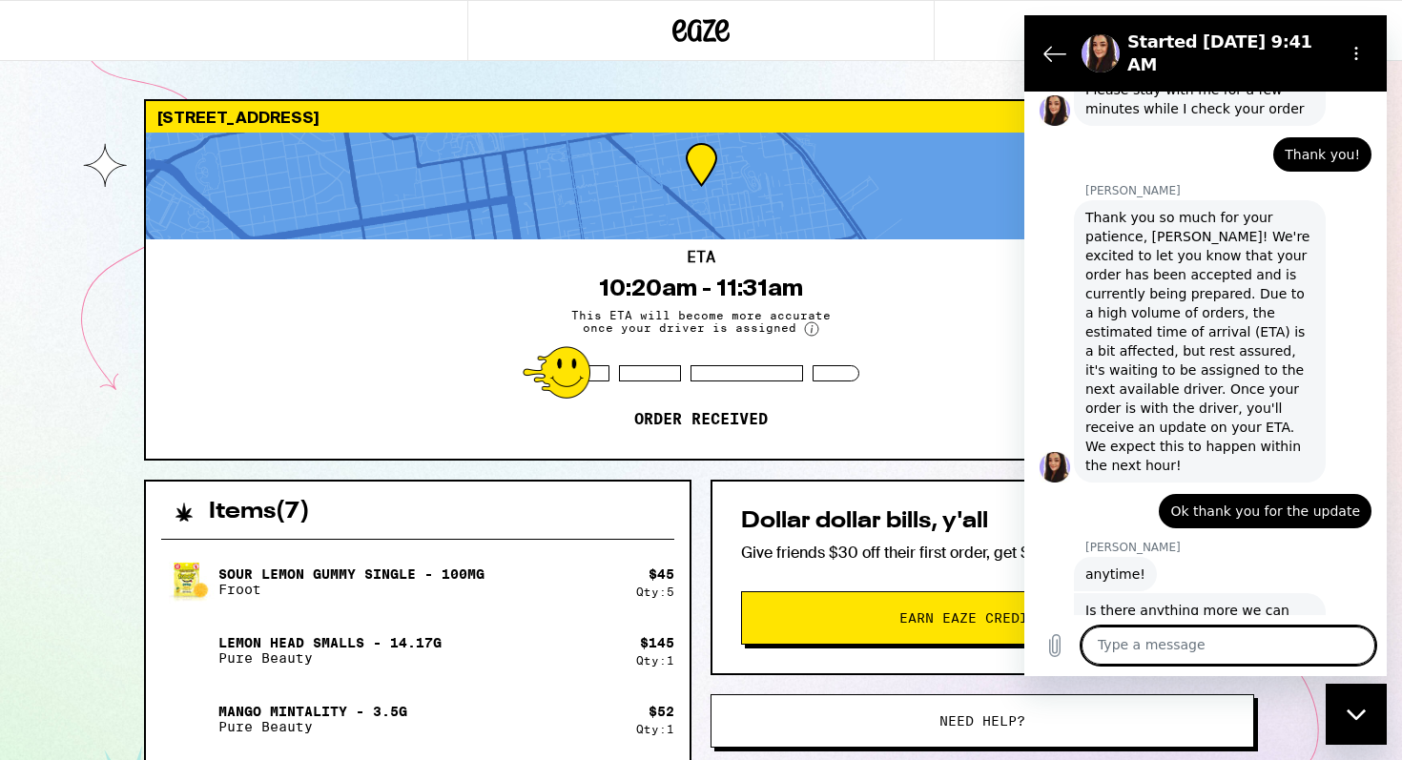
click at [1343, 555] on div "Natalia A. says: anytime!" at bounding box center [1213, 573] width 347 height 36
click at [1323, 654] on textarea at bounding box center [1229, 646] width 294 height 38
type textarea "m"
type textarea "no"
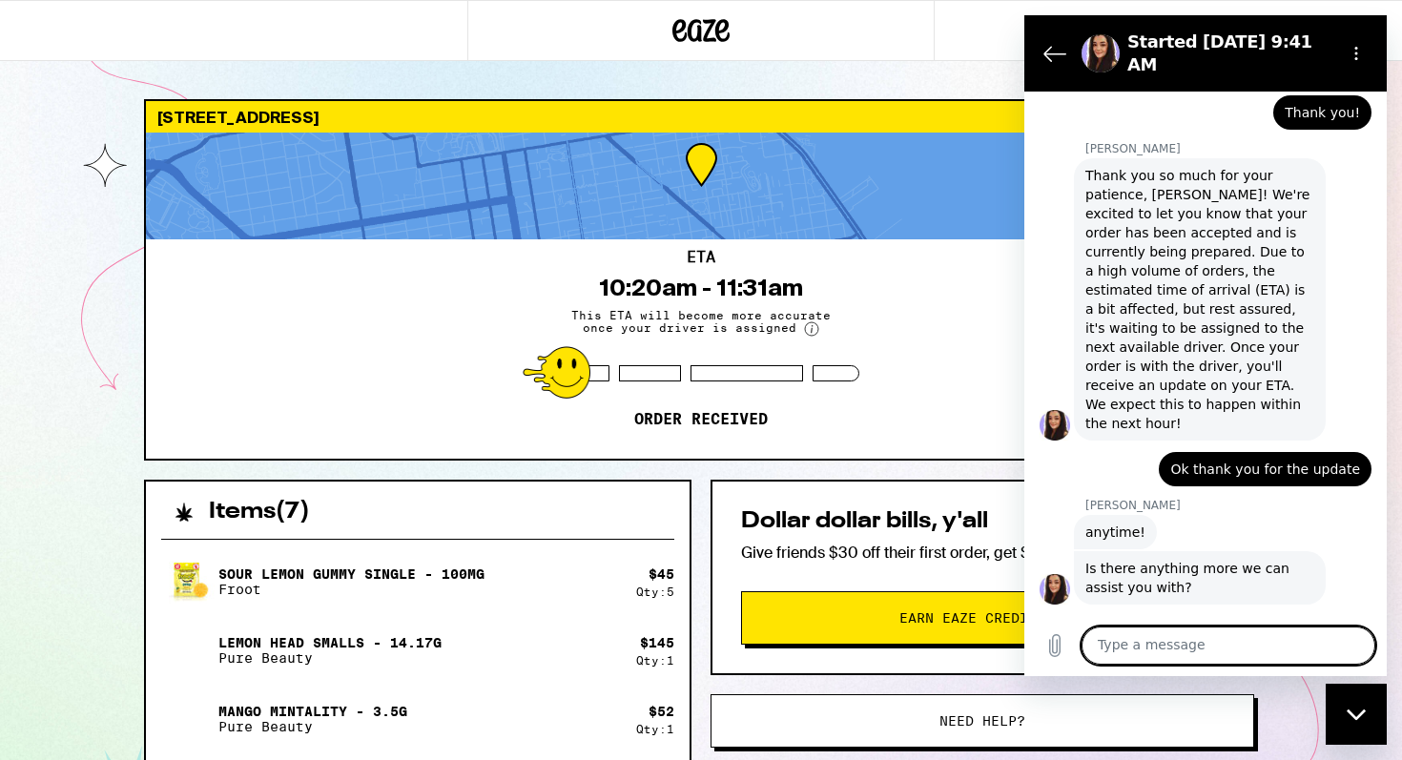
scroll to position [1099, 0]
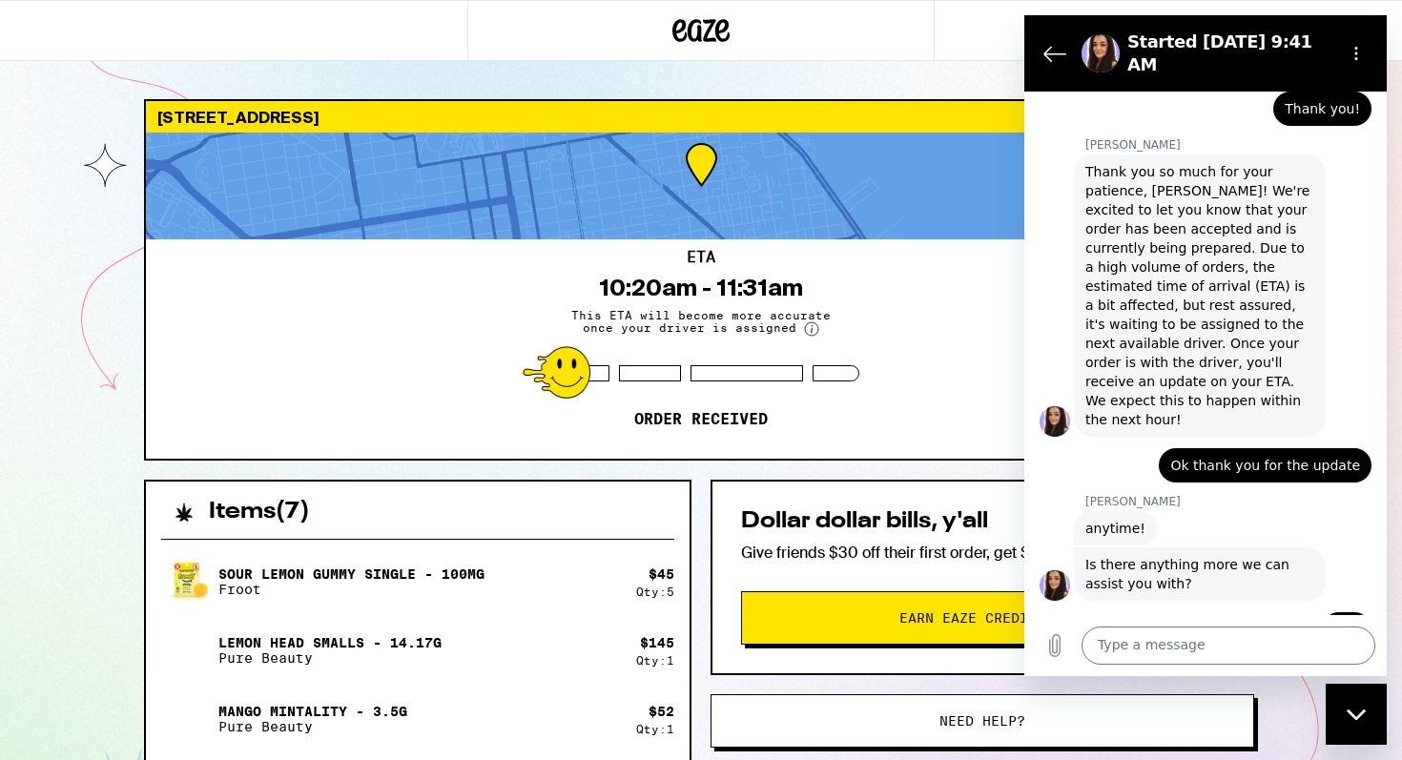
click at [1333, 509] on div "Natalia A. says: anytime!" at bounding box center [1213, 527] width 347 height 36
click at [1371, 720] on div "Close messaging window" at bounding box center [1356, 714] width 57 height 57
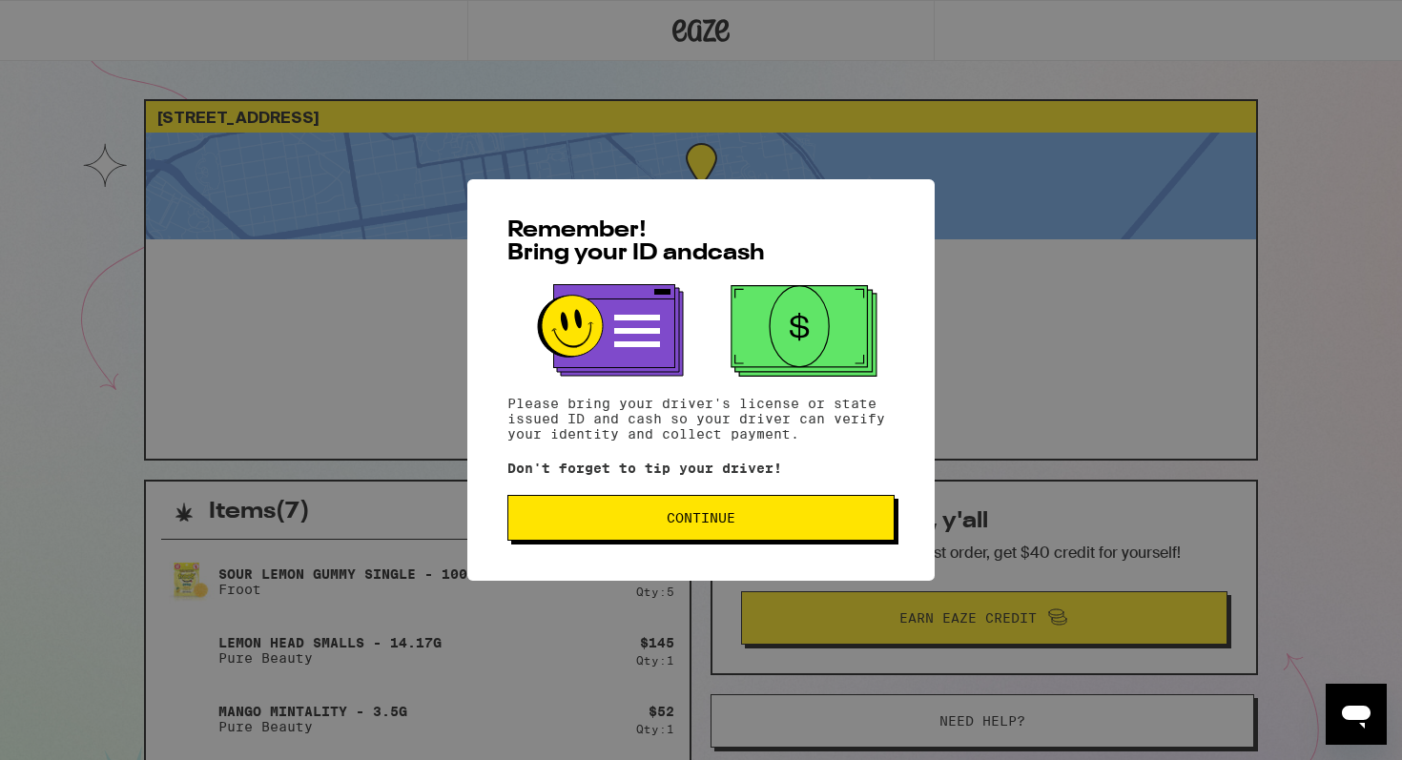
click at [642, 517] on span "Continue" at bounding box center [701, 517] width 355 height 13
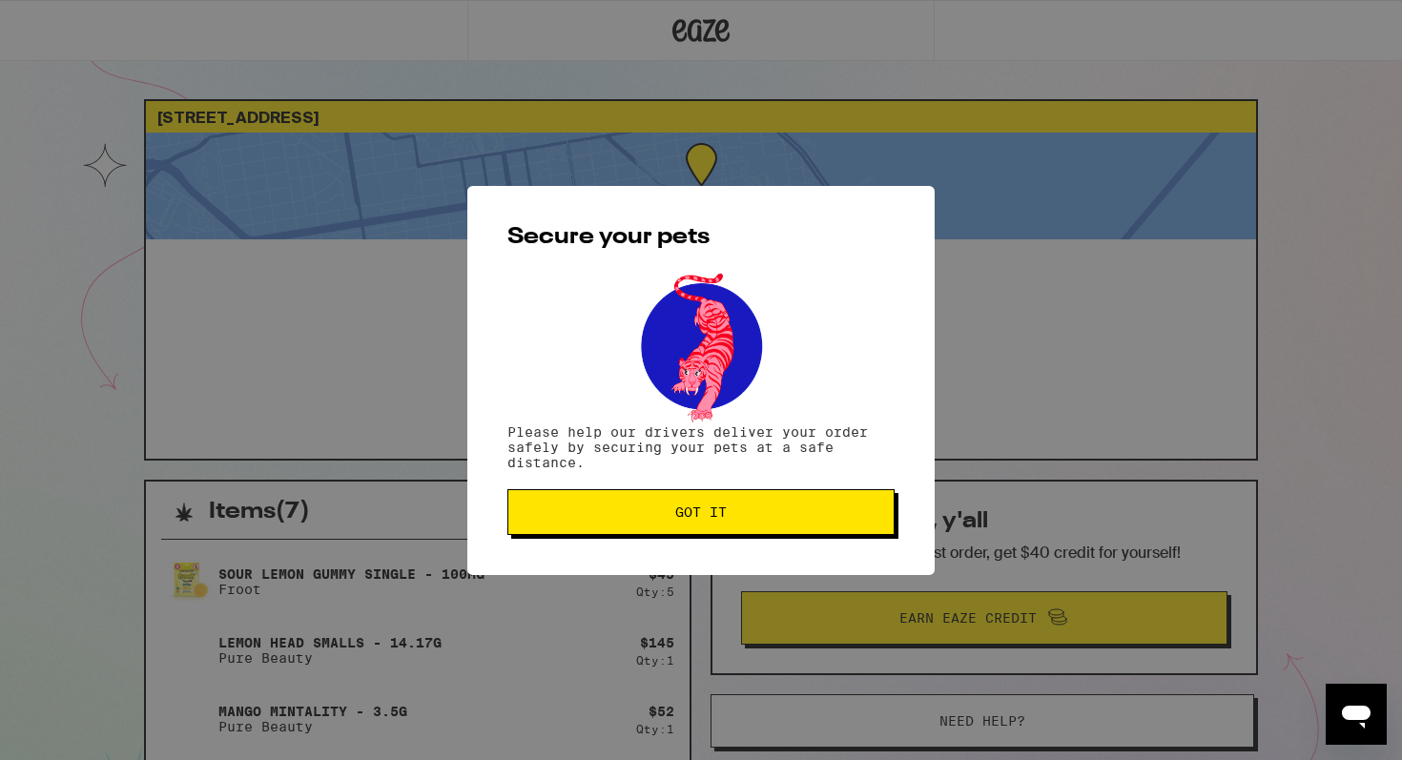
click at [642, 517] on span "Got it" at bounding box center [701, 512] width 355 height 13
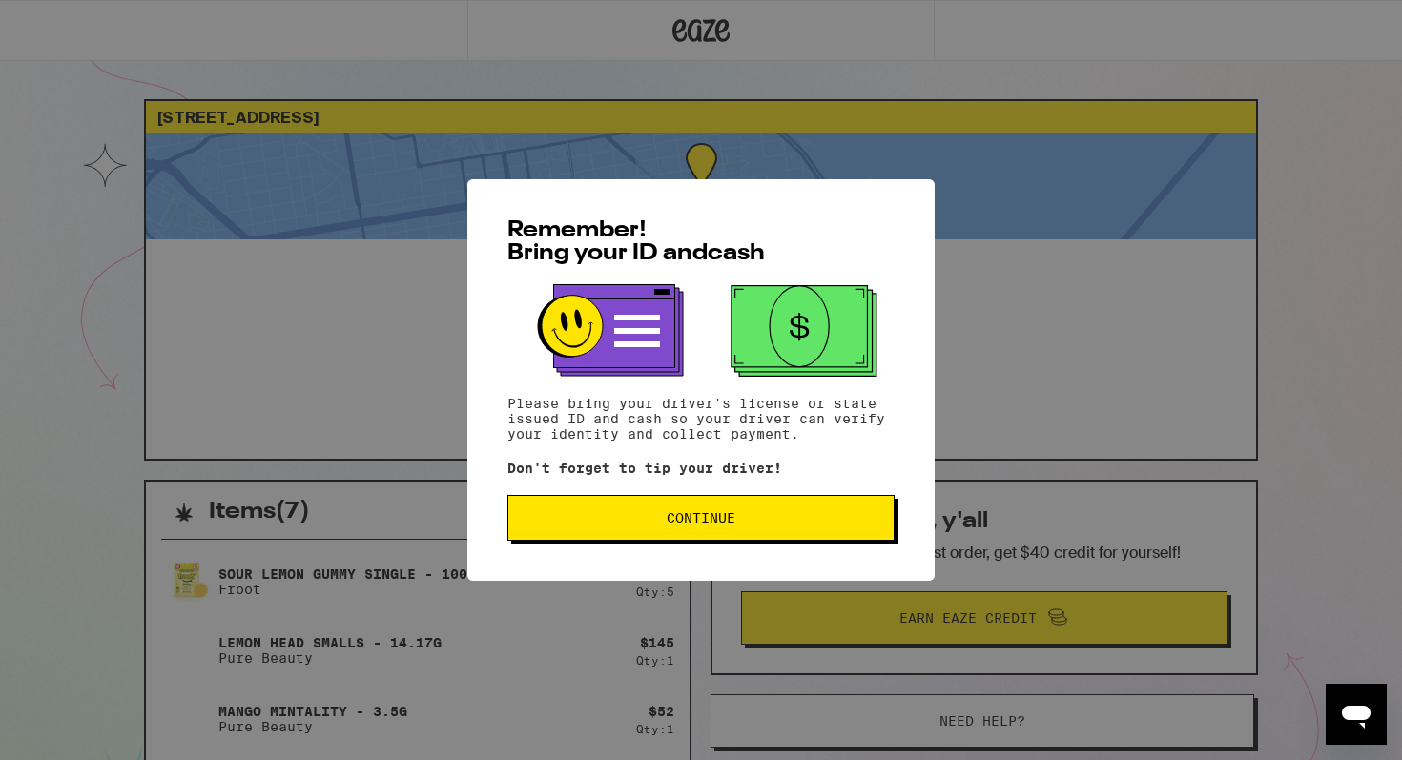
click at [605, 549] on div "Remember! Bring your ID and cash Please bring your driver's license or state is…" at bounding box center [700, 380] width 467 height 402
click at [590, 532] on button "Continue" at bounding box center [701, 518] width 387 height 46
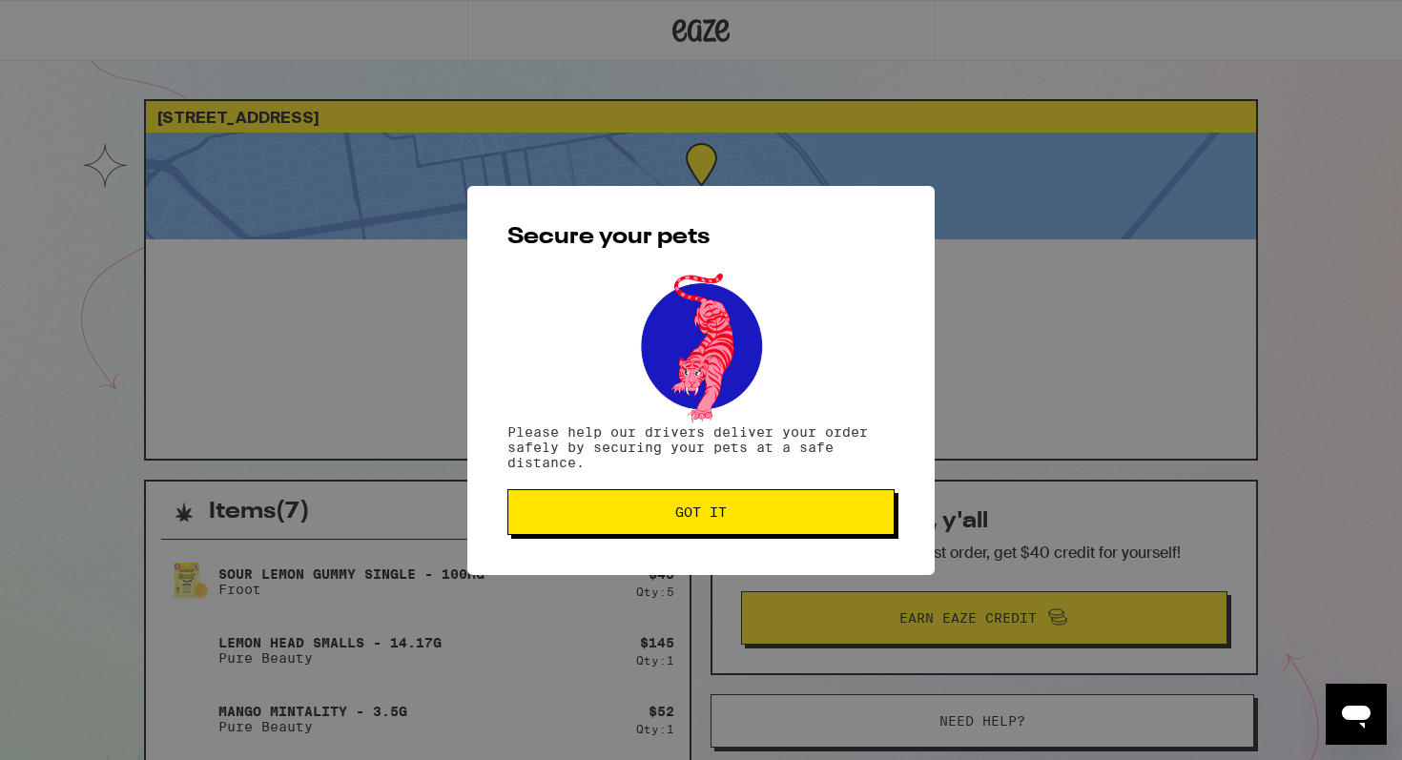
click at [590, 532] on button "Got it" at bounding box center [701, 512] width 387 height 46
